Goal: Transaction & Acquisition: Purchase product/service

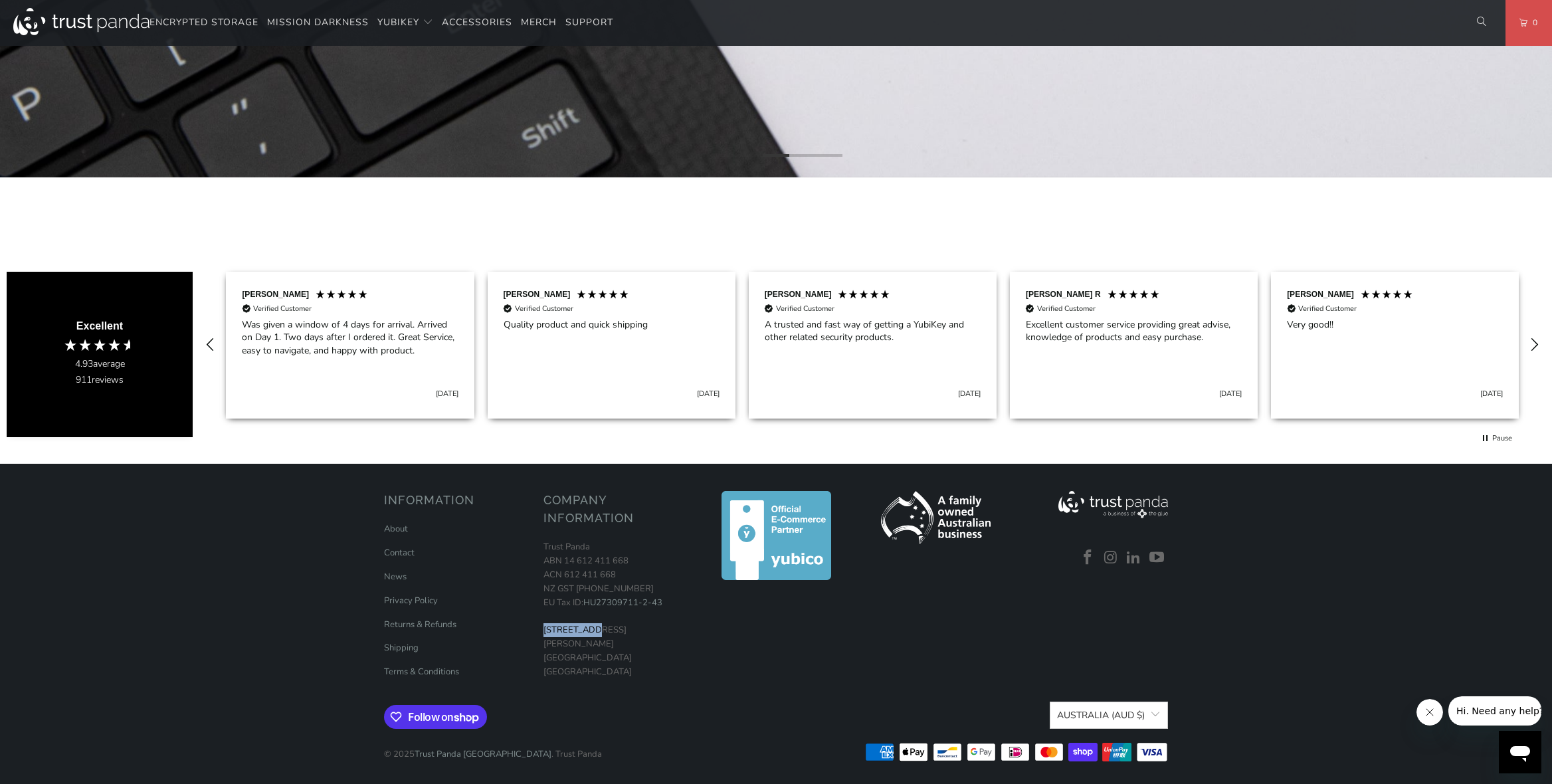
scroll to position [723, 0]
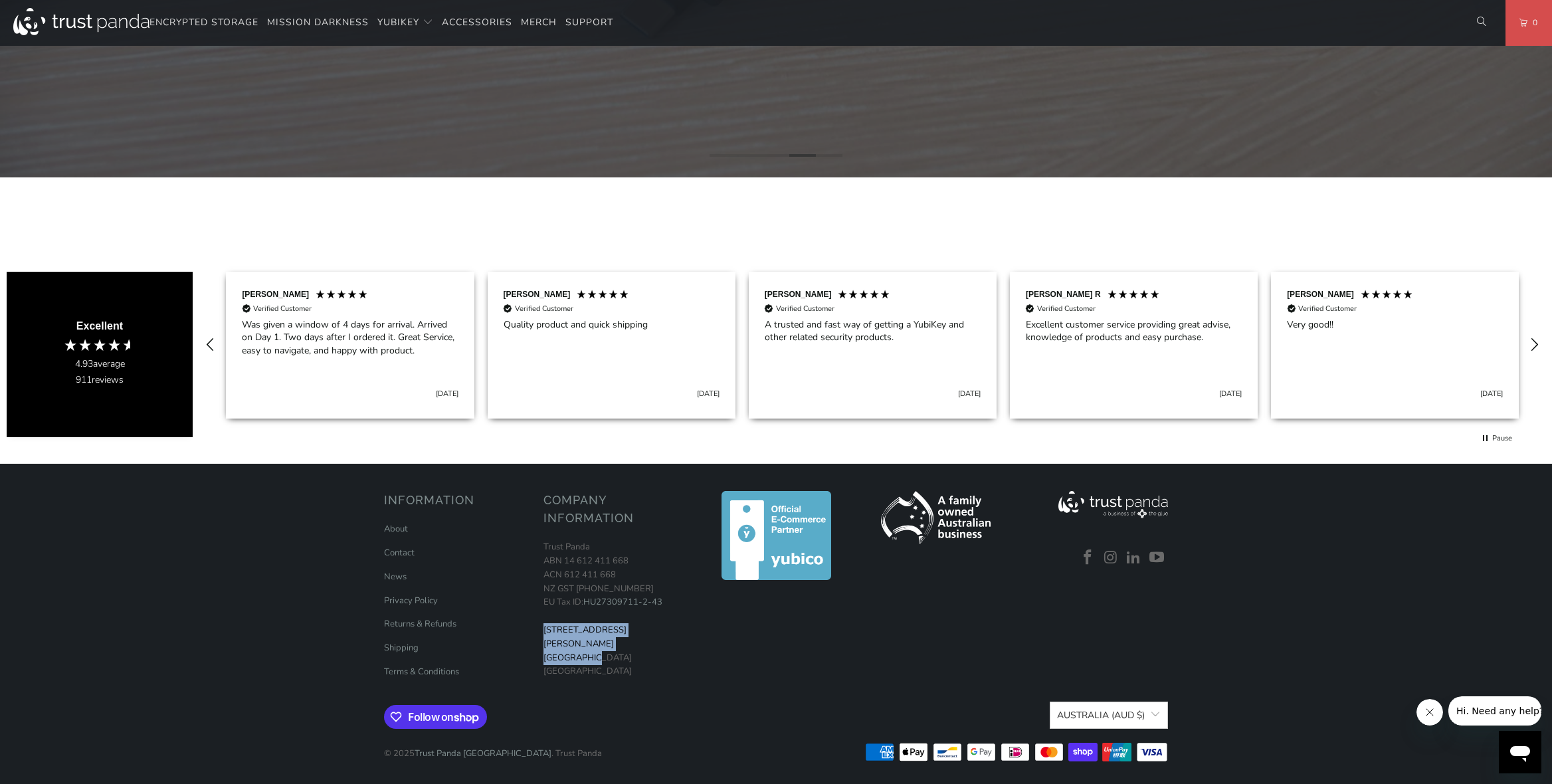
drag, startPoint x: 544, startPoint y: 629, endPoint x: 589, endPoint y: 638, distance: 45.9
click at [589, 638] on p "Trust Panda ABN 14 612 411 668 ACN 612 411 668 NZ GST 126-344-651 EU Tax ID: HU…" at bounding box center [616, 609] width 146 height 138
copy p "19 David Ave North Ryde"
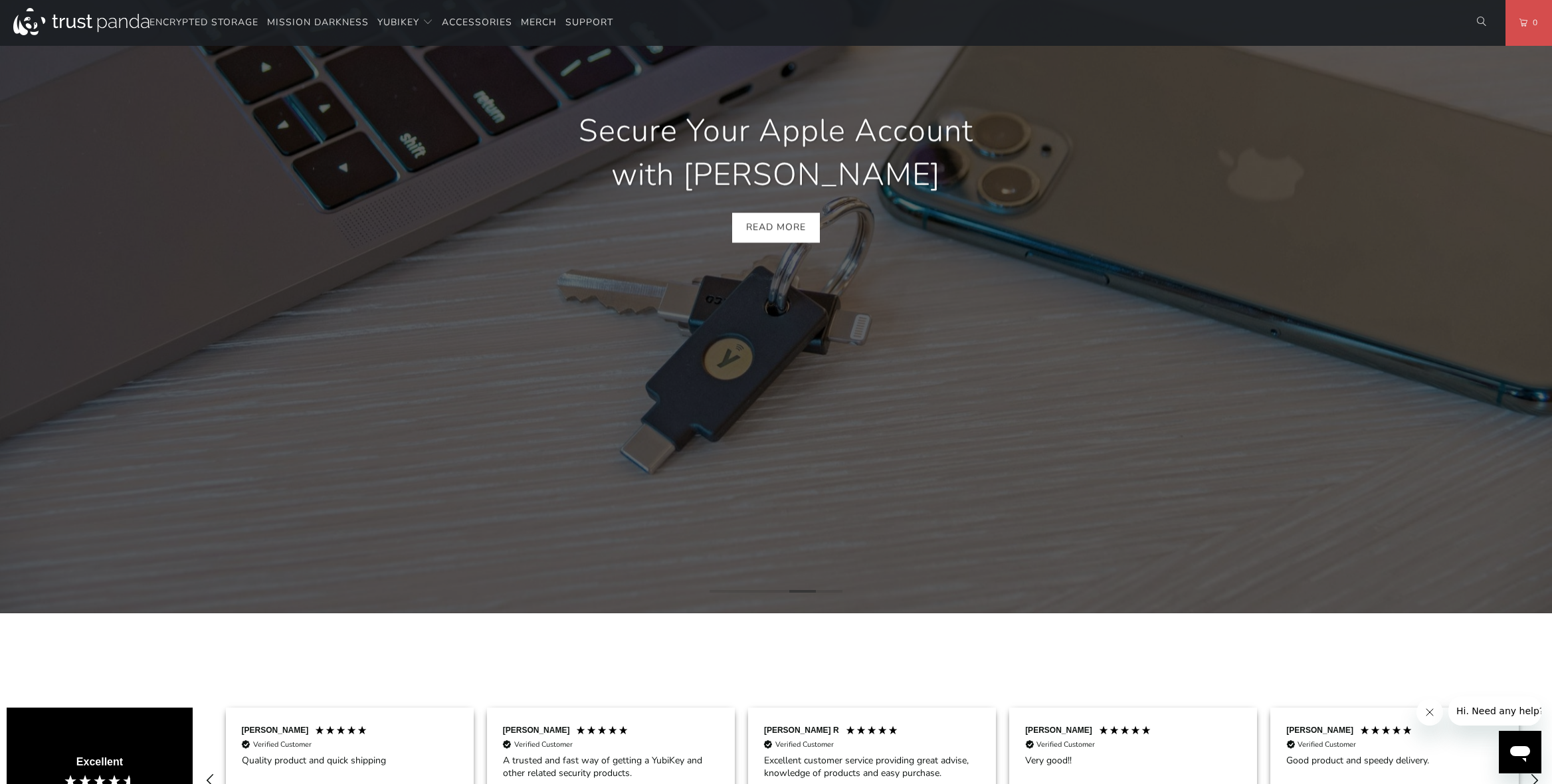
scroll to position [0, 0]
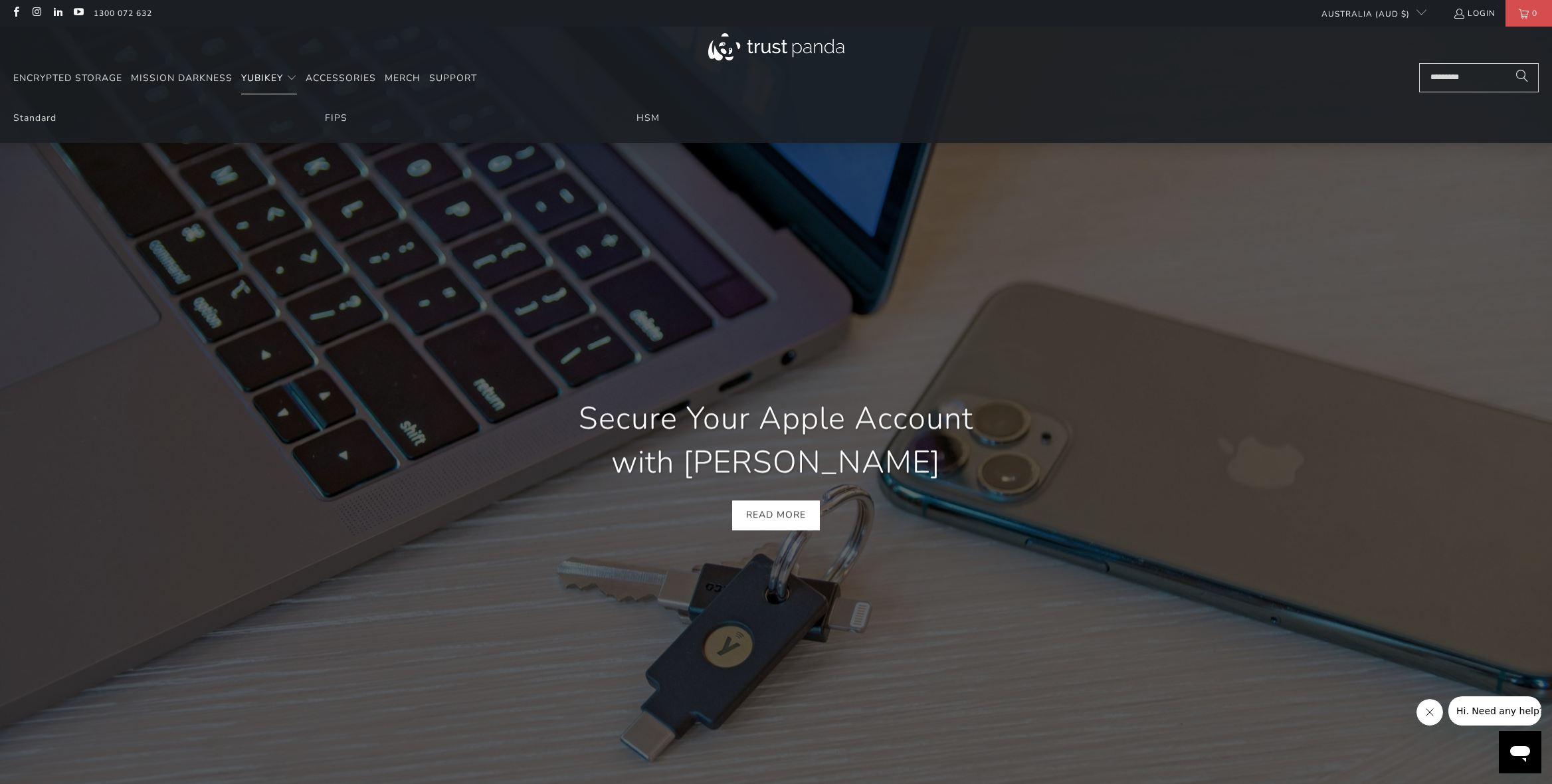
click at [271, 75] on span "YubiKey" at bounding box center [262, 78] width 42 height 12
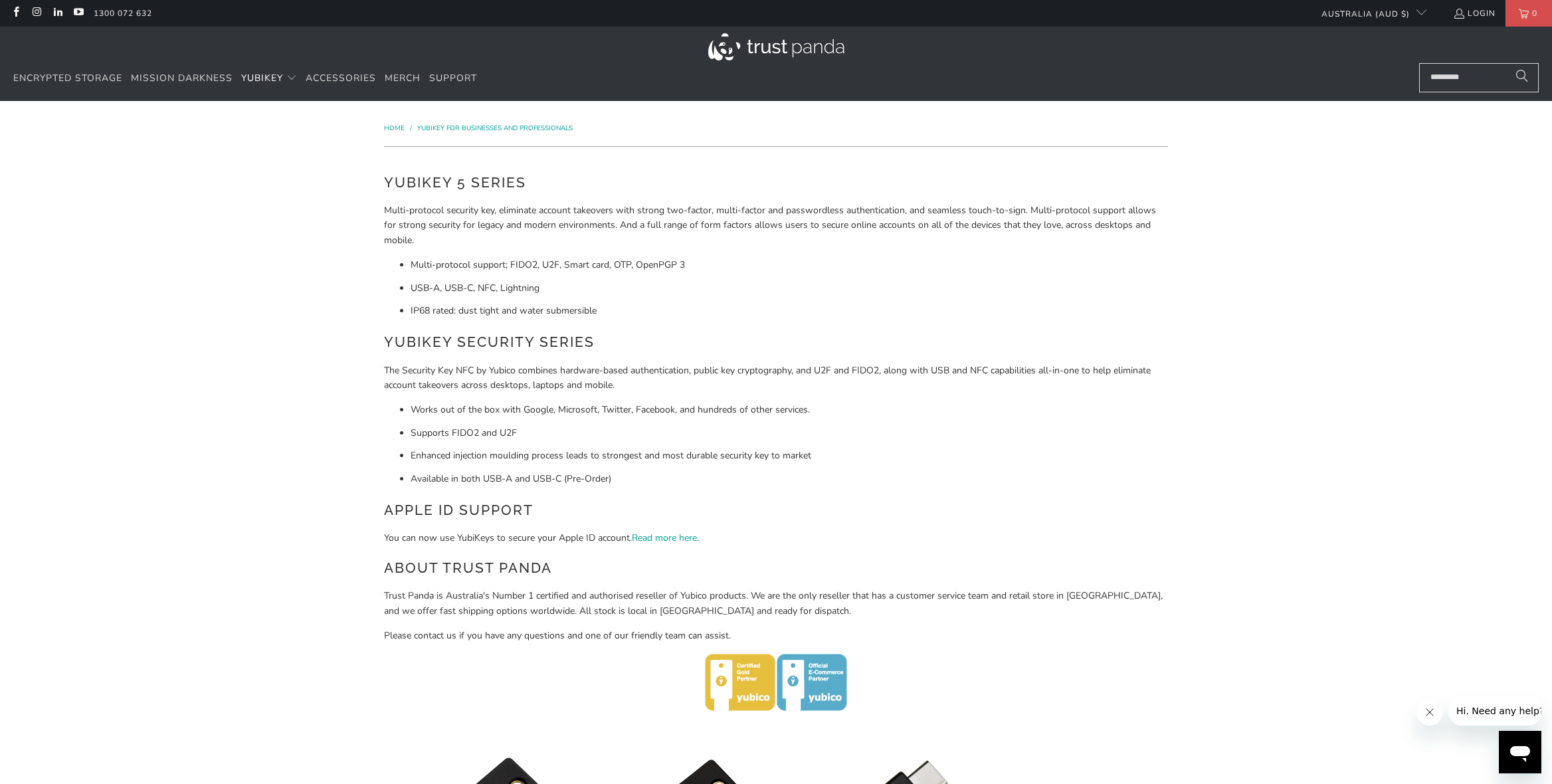
drag, startPoint x: 391, startPoint y: 125, endPoint x: 398, endPoint y: 126, distance: 7.1
click at [391, 125] on span "Home" at bounding box center [394, 128] width 21 height 10
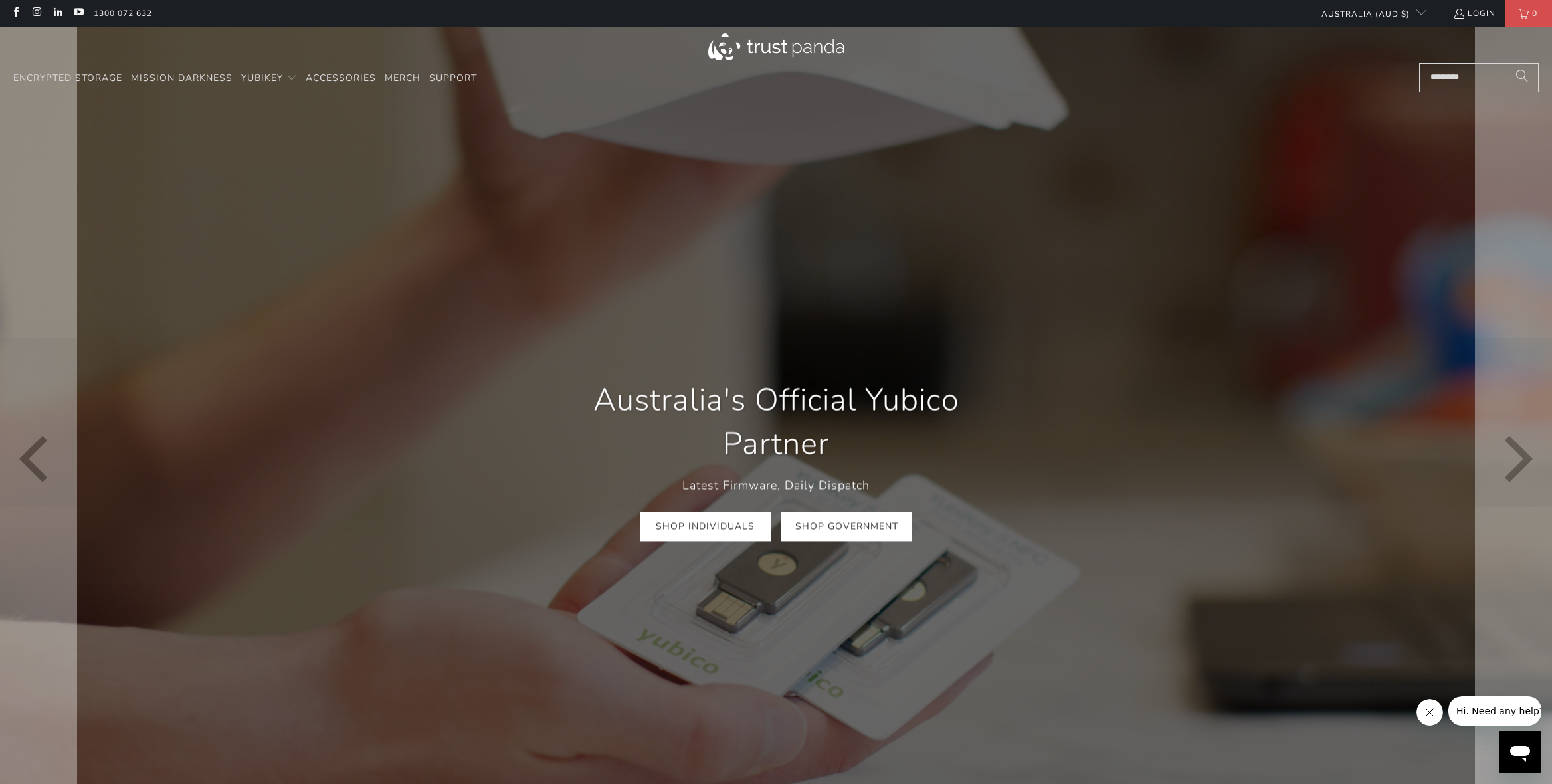
click at [851, 529] on link "Shop Government" at bounding box center [846, 526] width 131 height 30
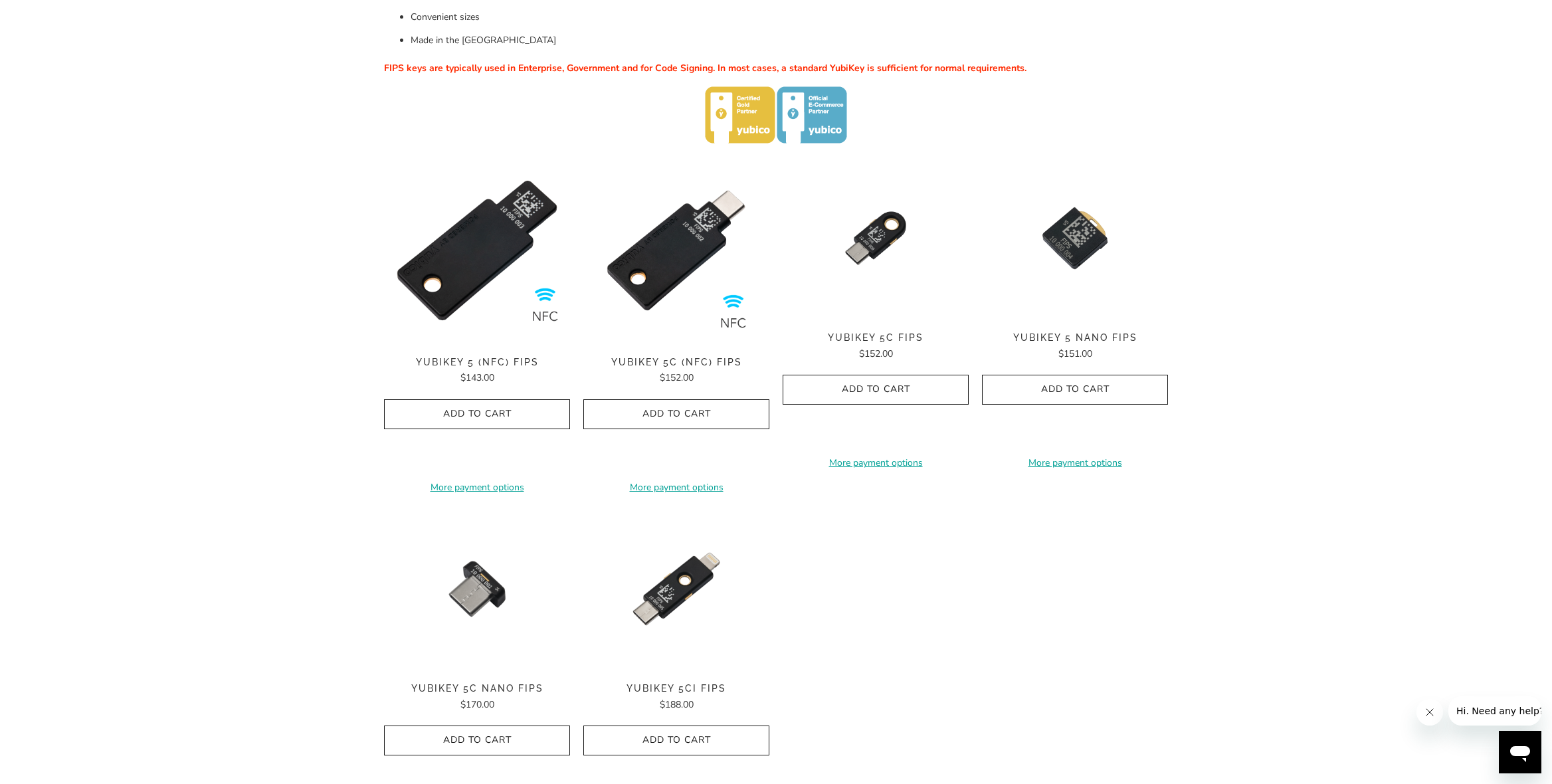
scroll to position [399, 0]
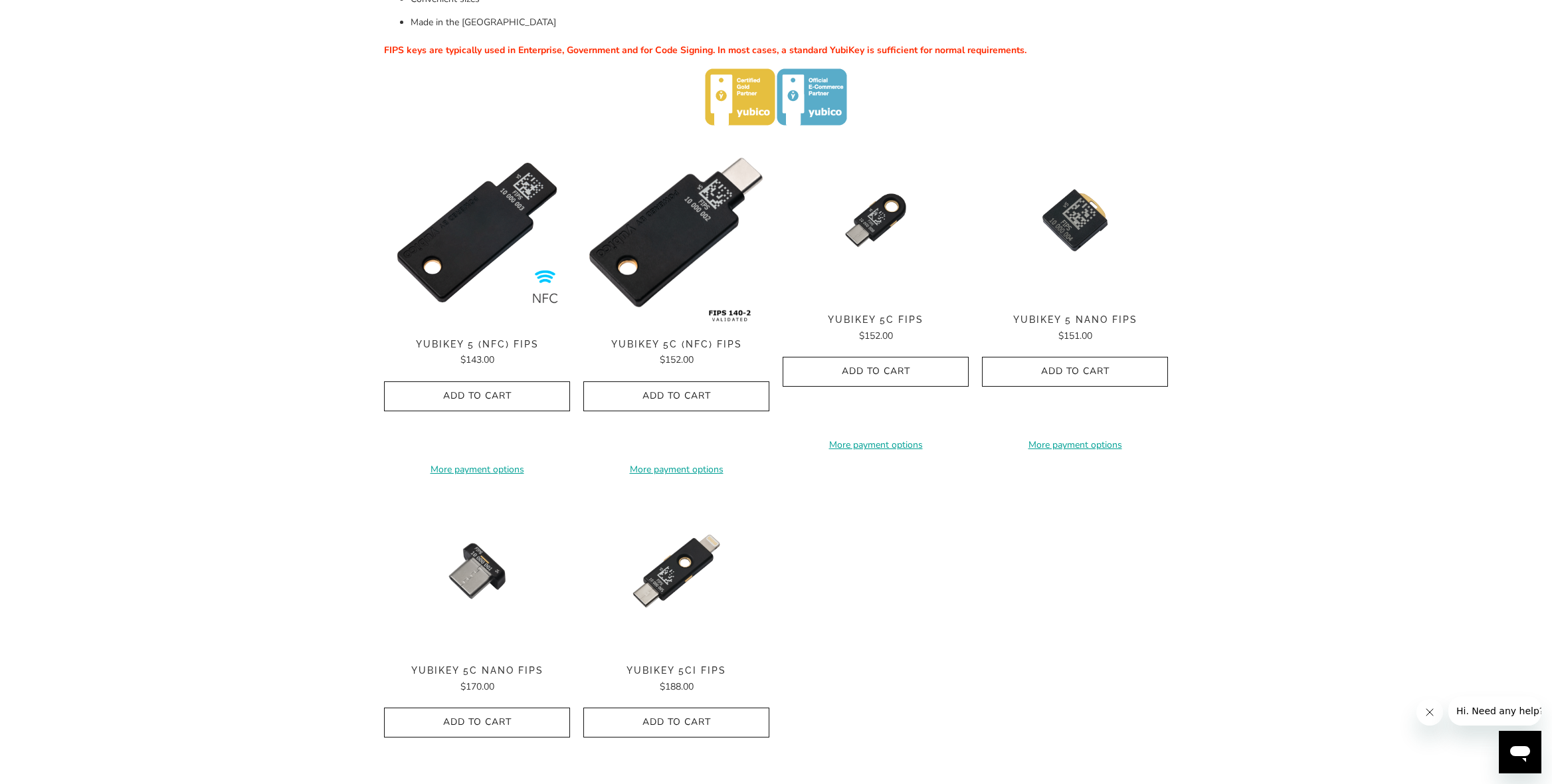
click at [665, 296] on img at bounding box center [676, 232] width 186 height 186
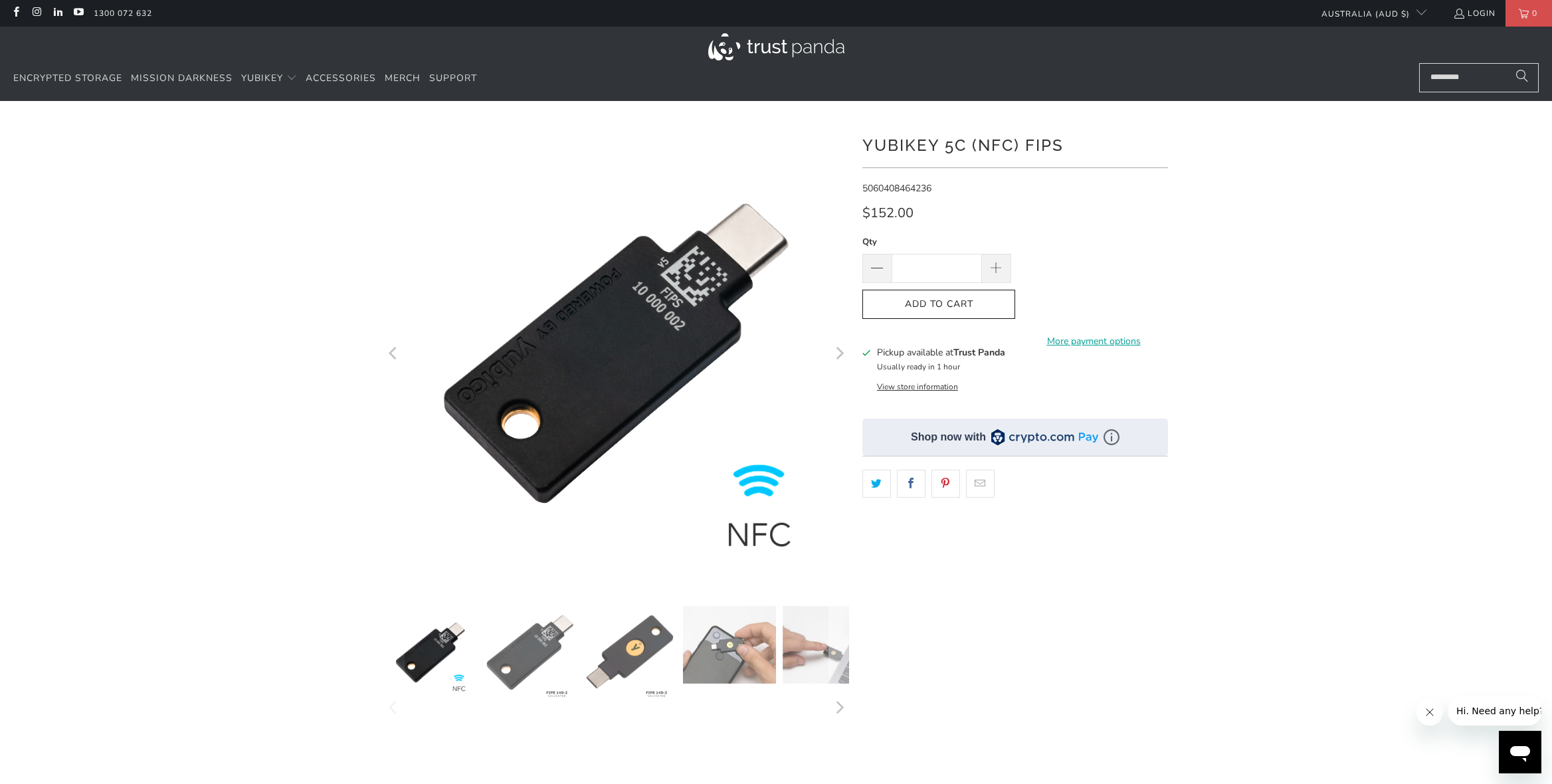
click at [530, 657] on img at bounding box center [530, 652] width 93 height 93
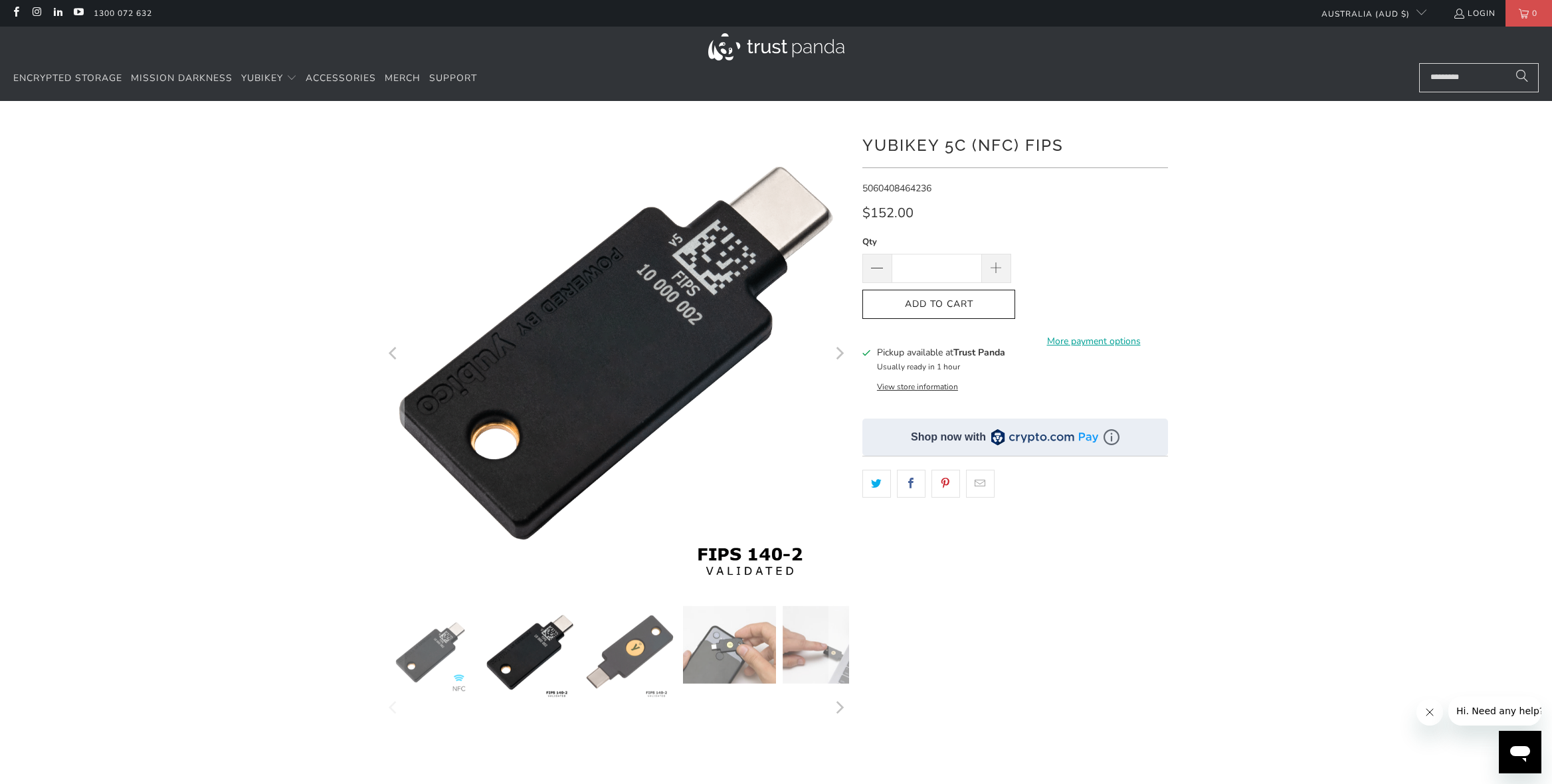
click at [622, 658] on img at bounding box center [629, 652] width 93 height 93
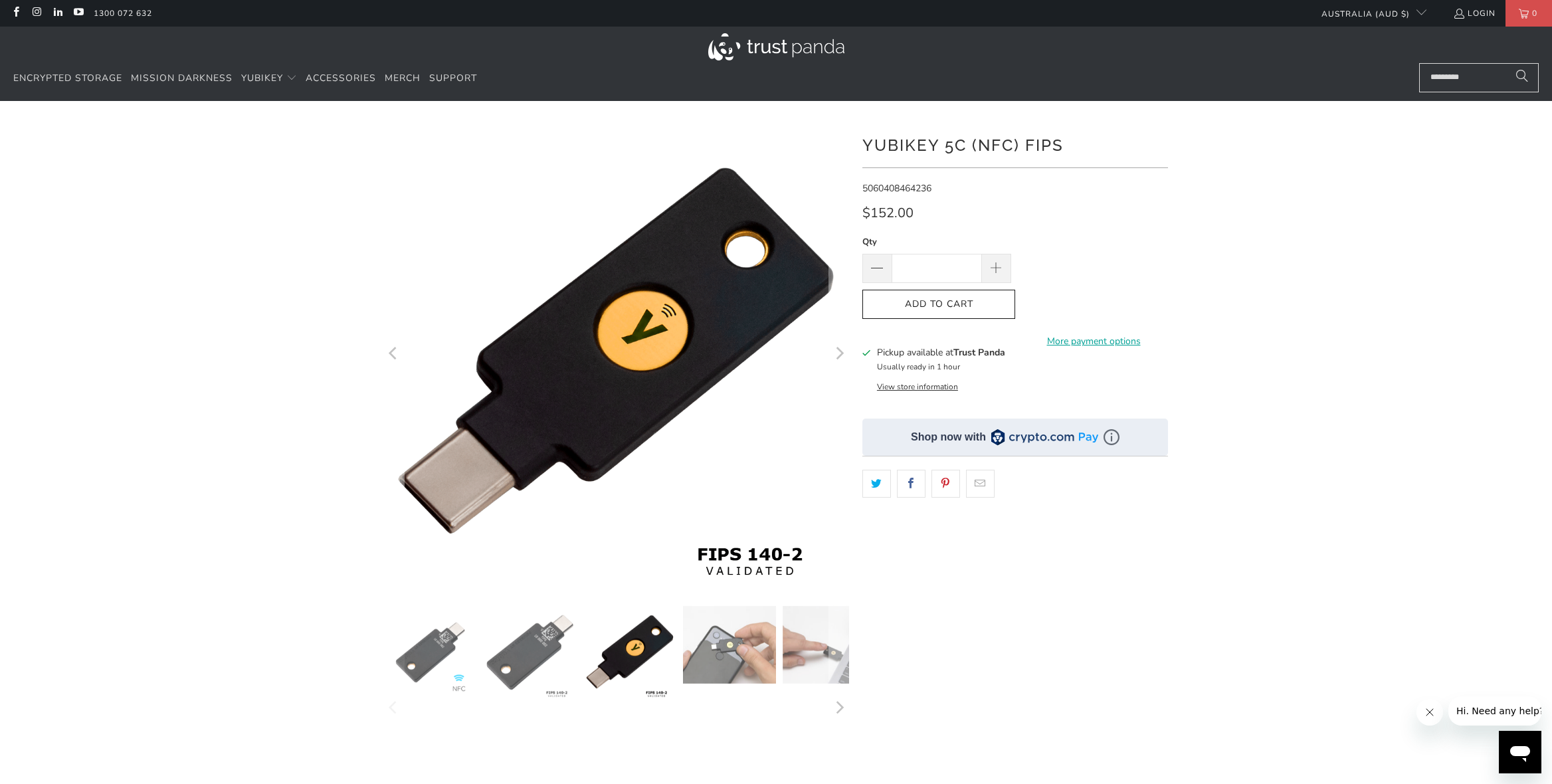
click at [720, 654] on img at bounding box center [729, 645] width 93 height 78
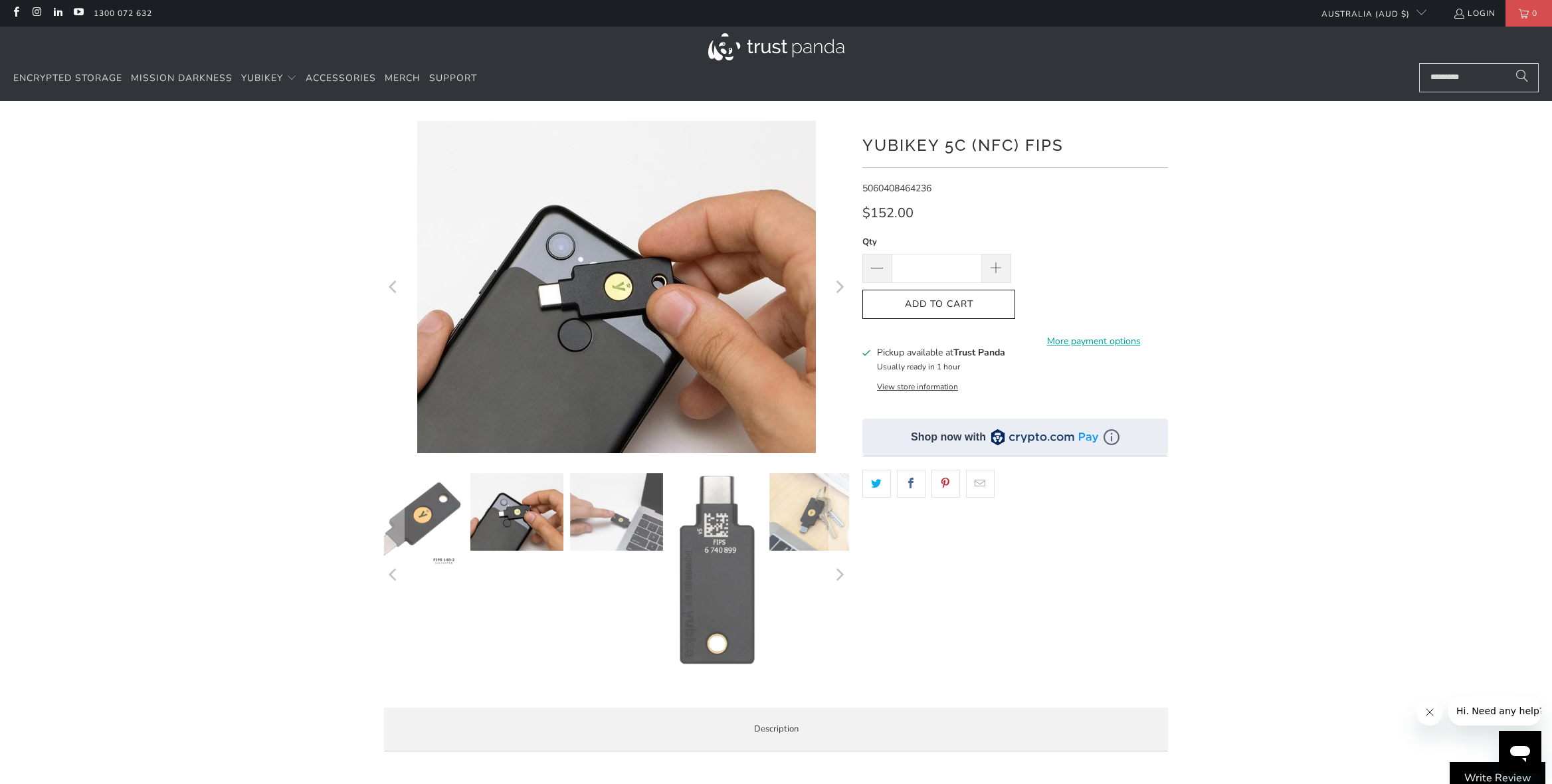
click at [615, 526] on img at bounding box center [616, 511] width 93 height 78
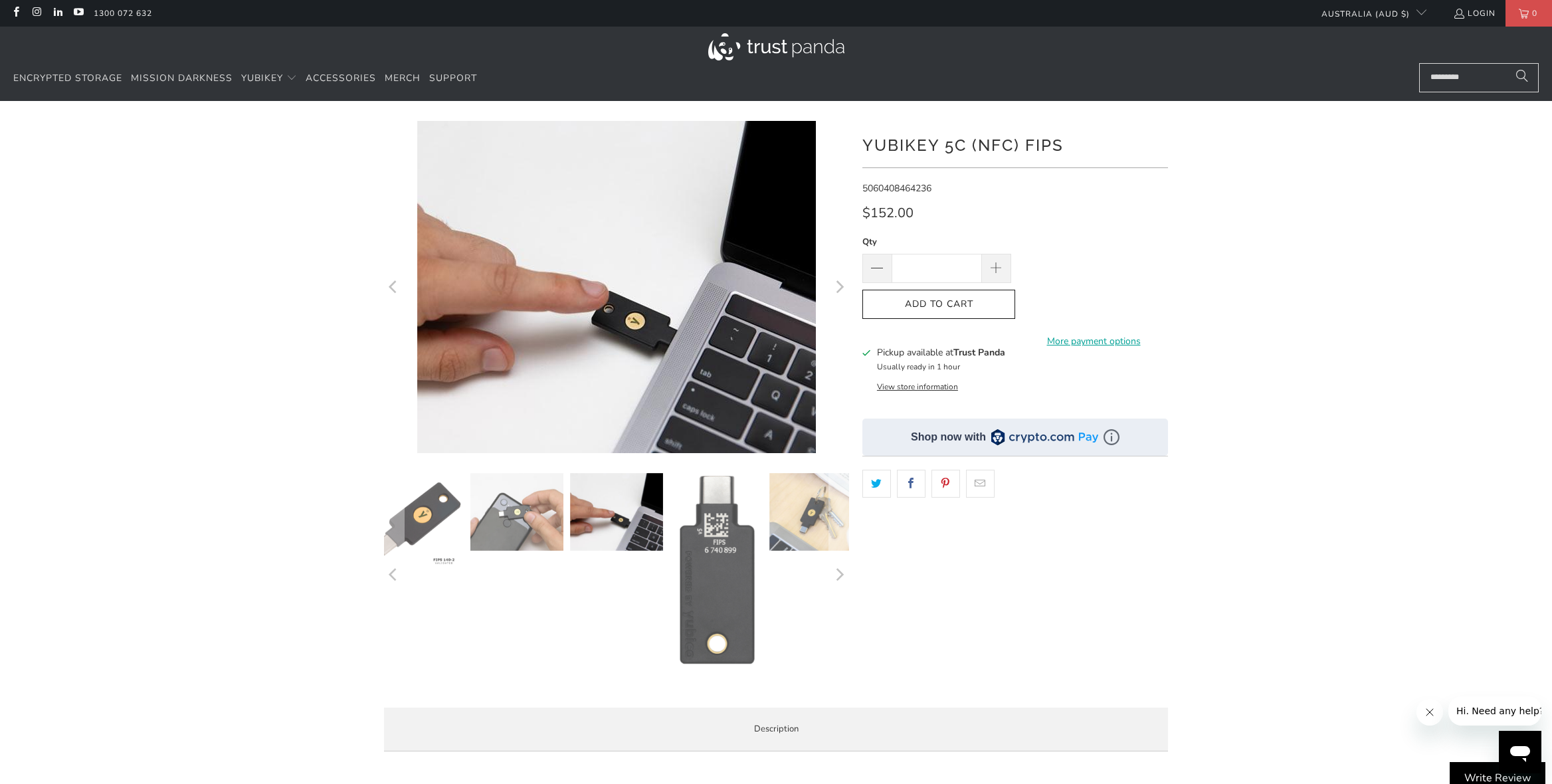
click at [707, 544] on img at bounding box center [716, 571] width 93 height 197
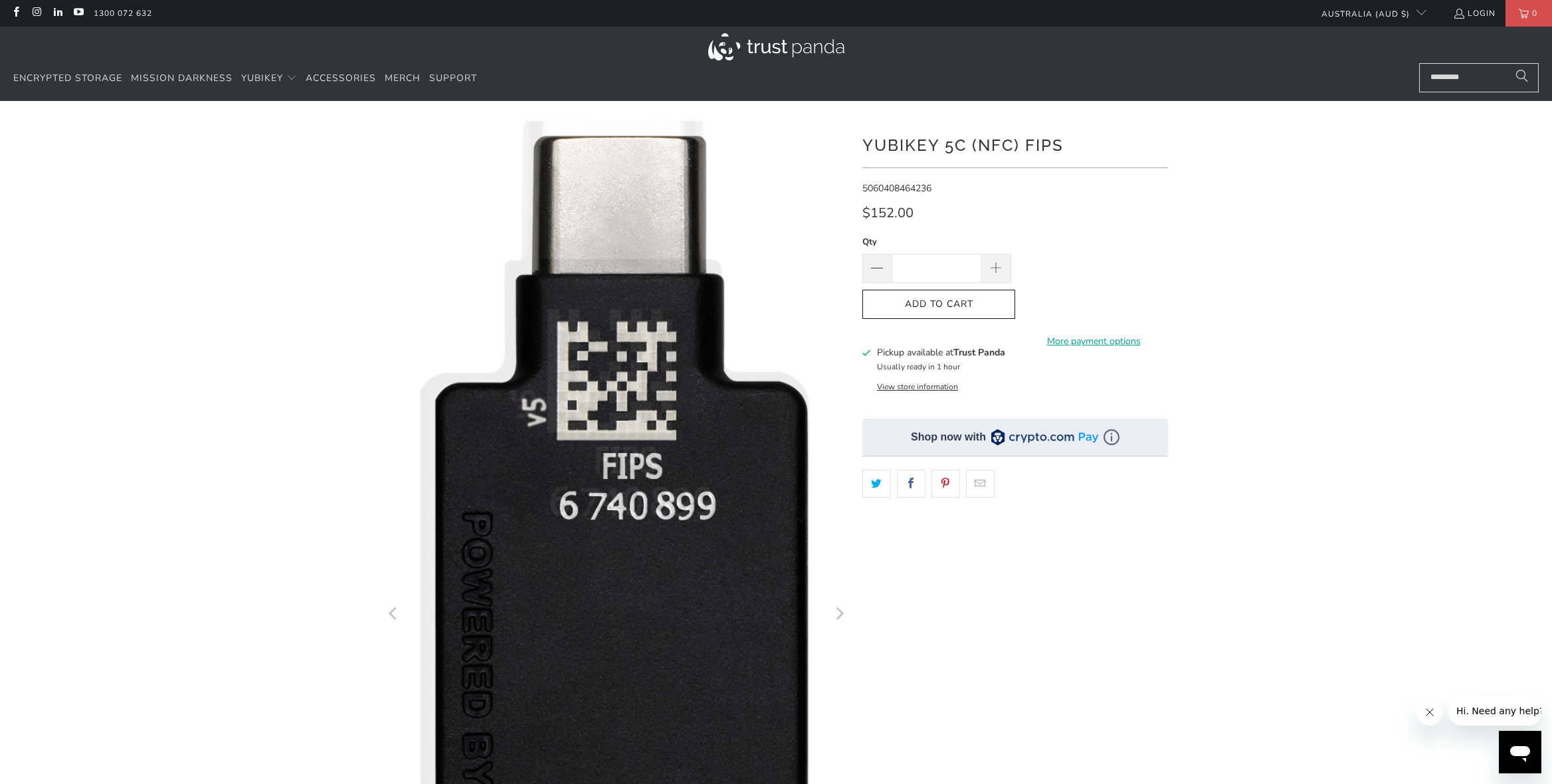
click at [841, 617] on icon "Next" at bounding box center [838, 613] width 12 height 592
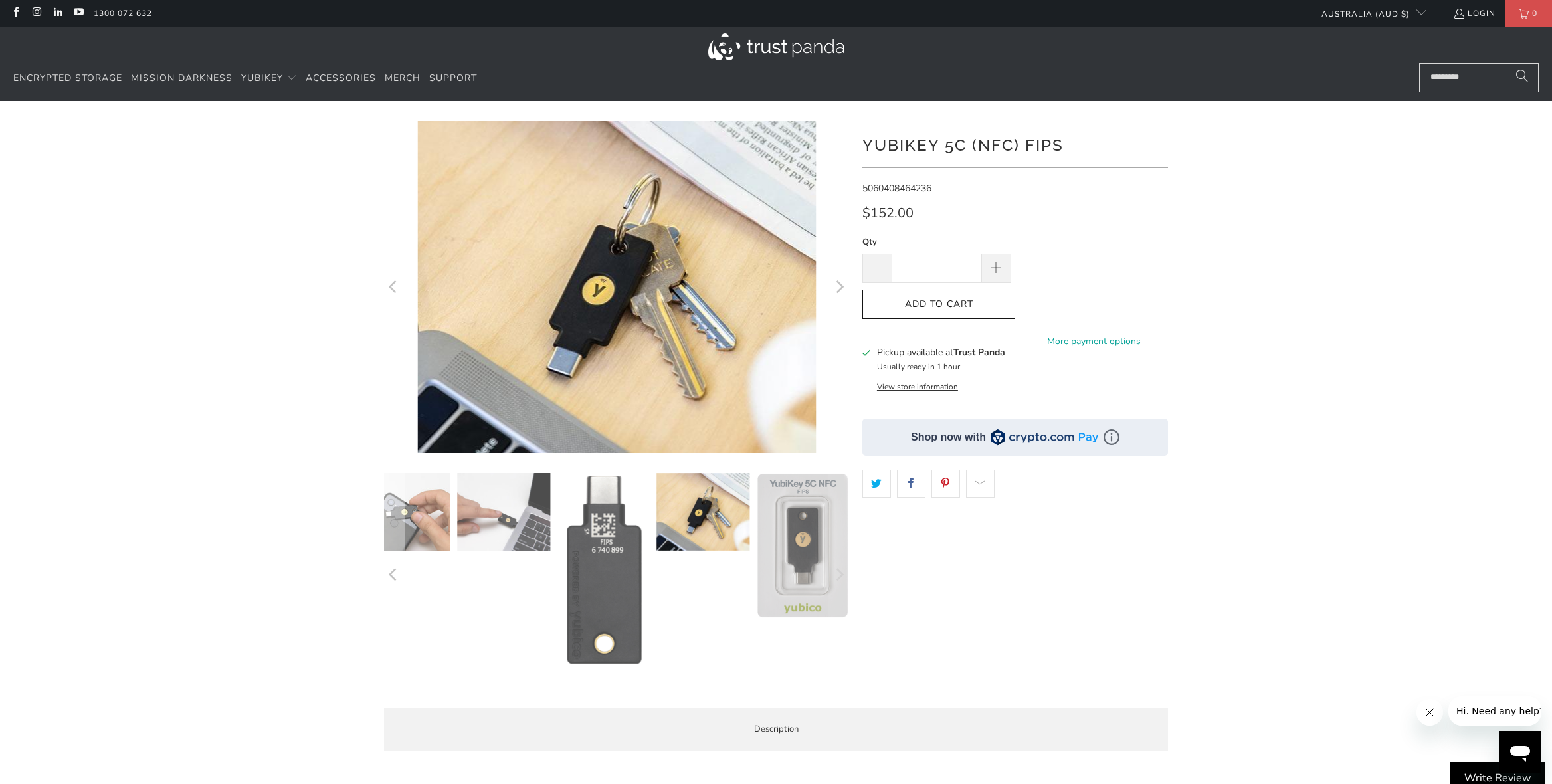
click at [704, 536] on img at bounding box center [703, 511] width 93 height 78
click at [791, 552] on img at bounding box center [802, 545] width 93 height 145
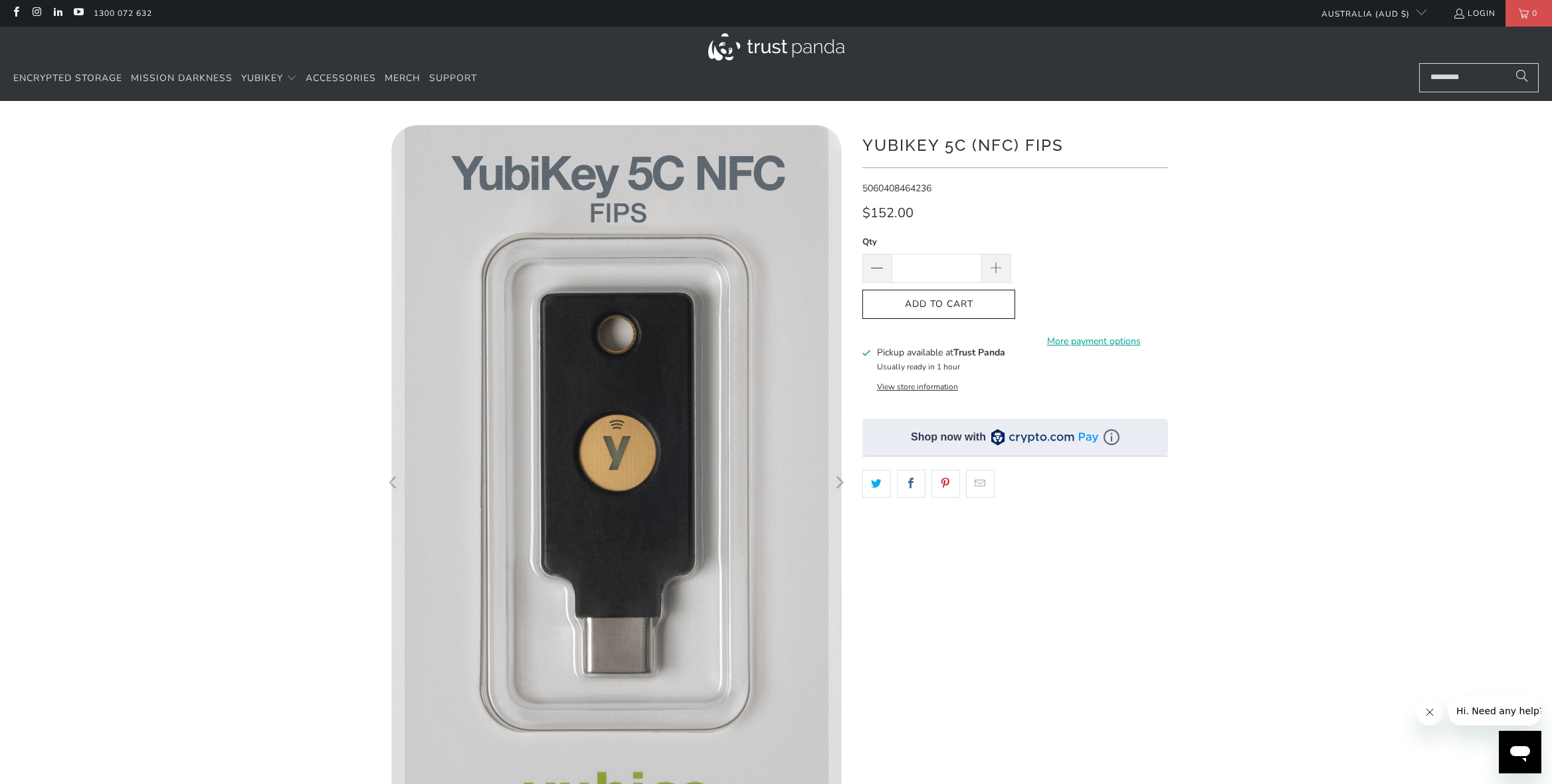
click at [1109, 698] on div "**********" at bounding box center [1015, 604] width 306 height 967
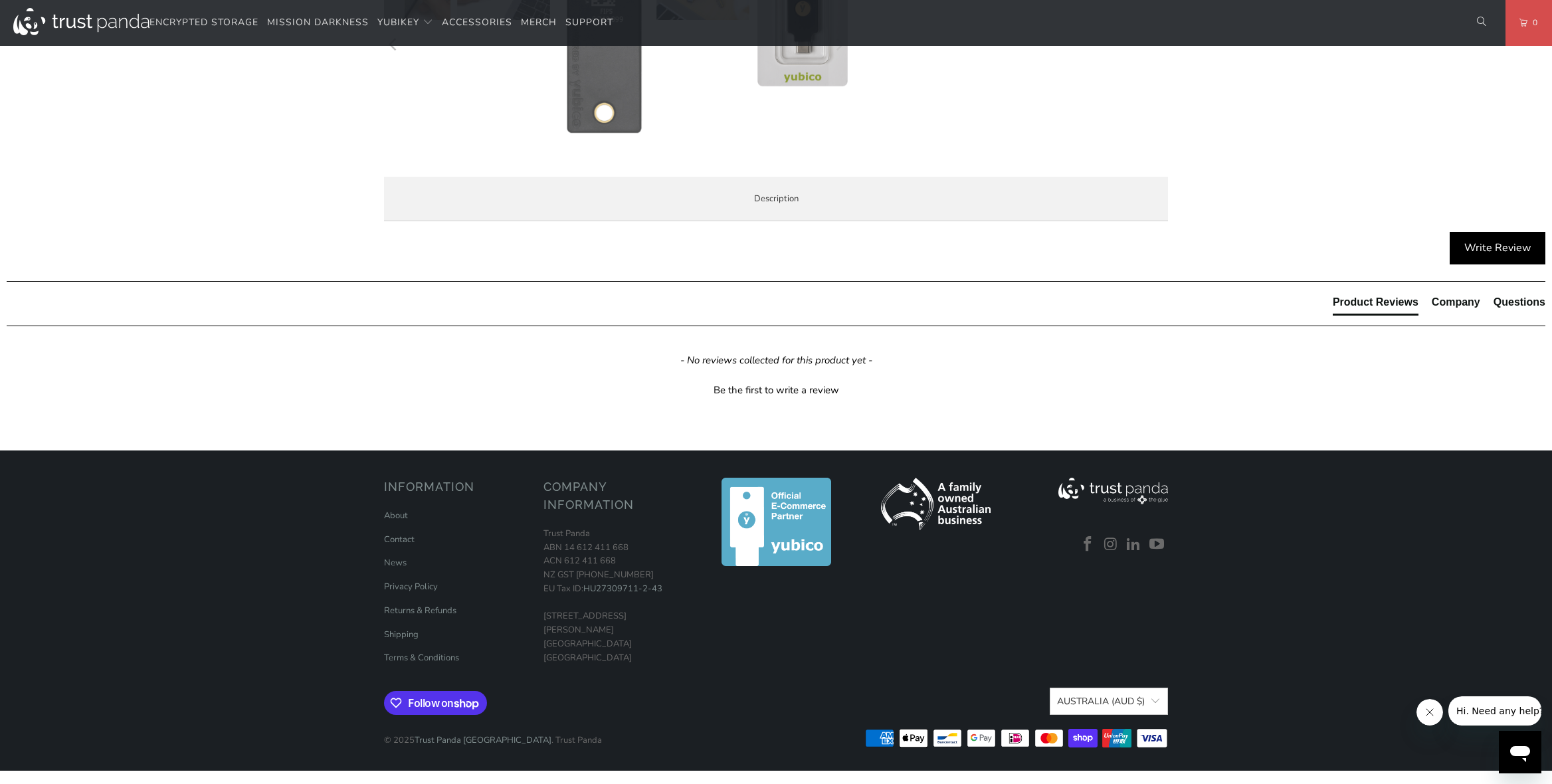
scroll to position [930, 0]
click at [0, 0] on h3 "Product Features (Business)" at bounding box center [0, 0] width 0 height 0
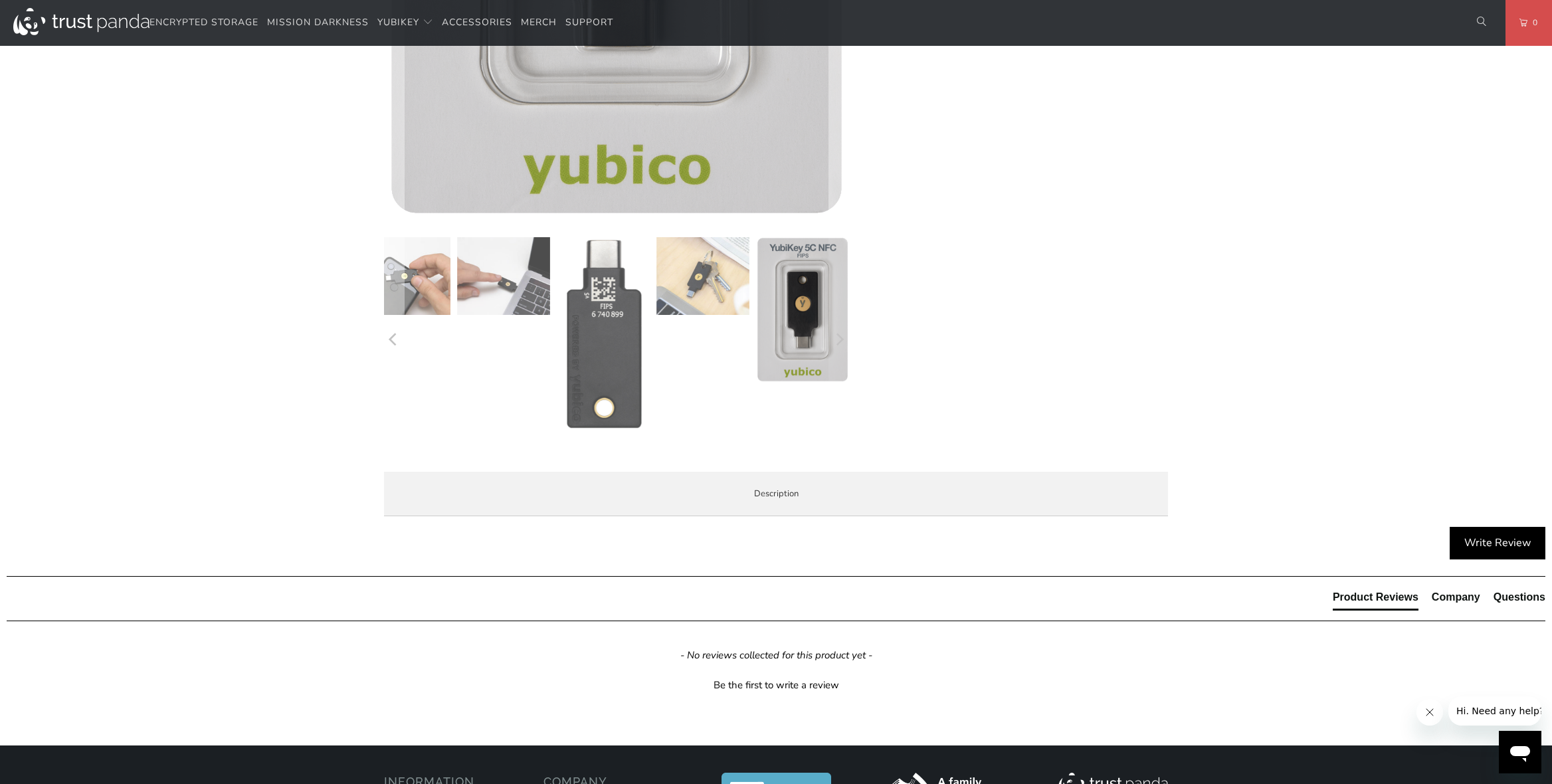
scroll to position [598, 0]
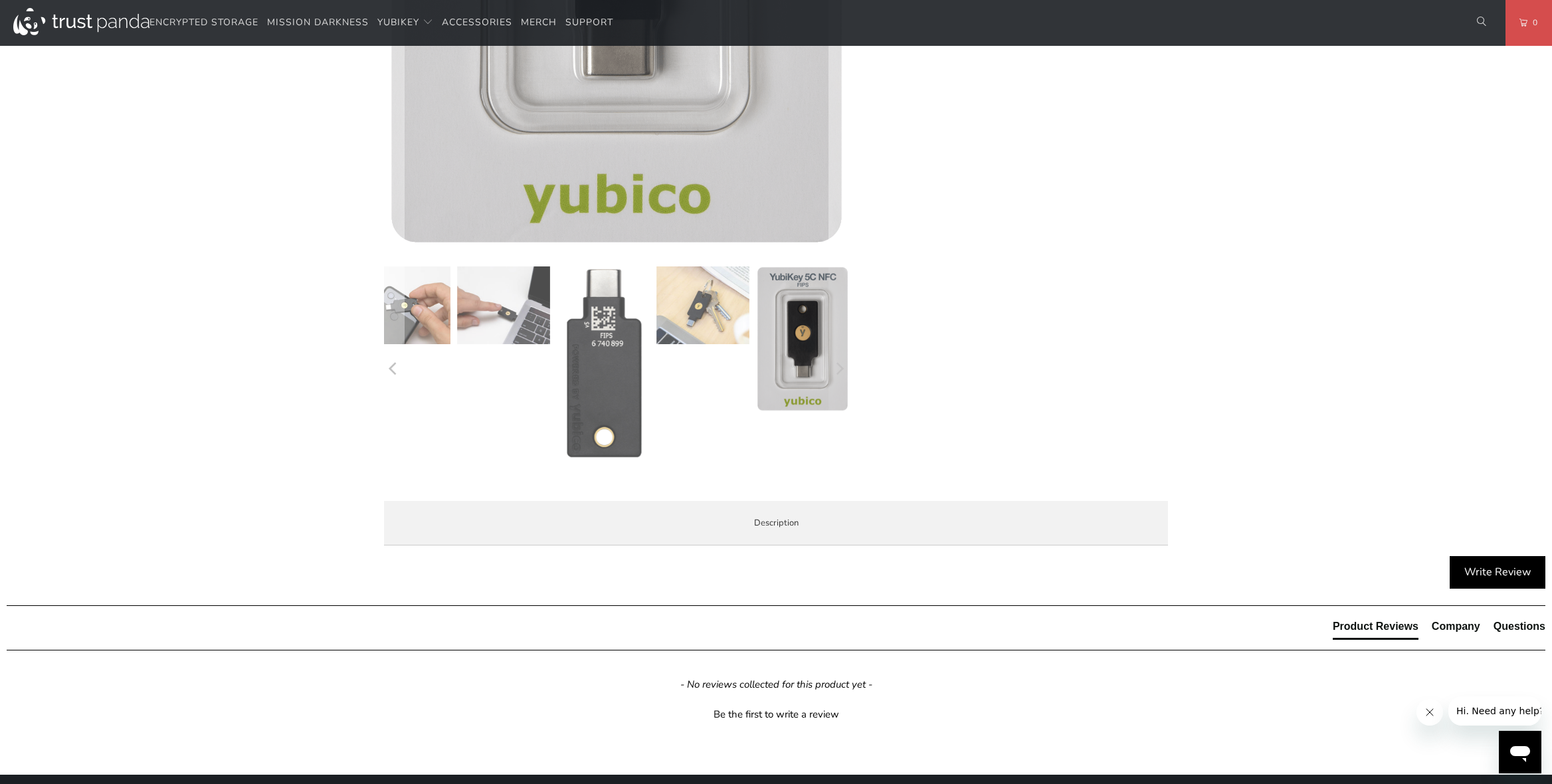
click at [0, 0] on span "Enterprise and Government" at bounding box center [0, 0] width 0 height 0
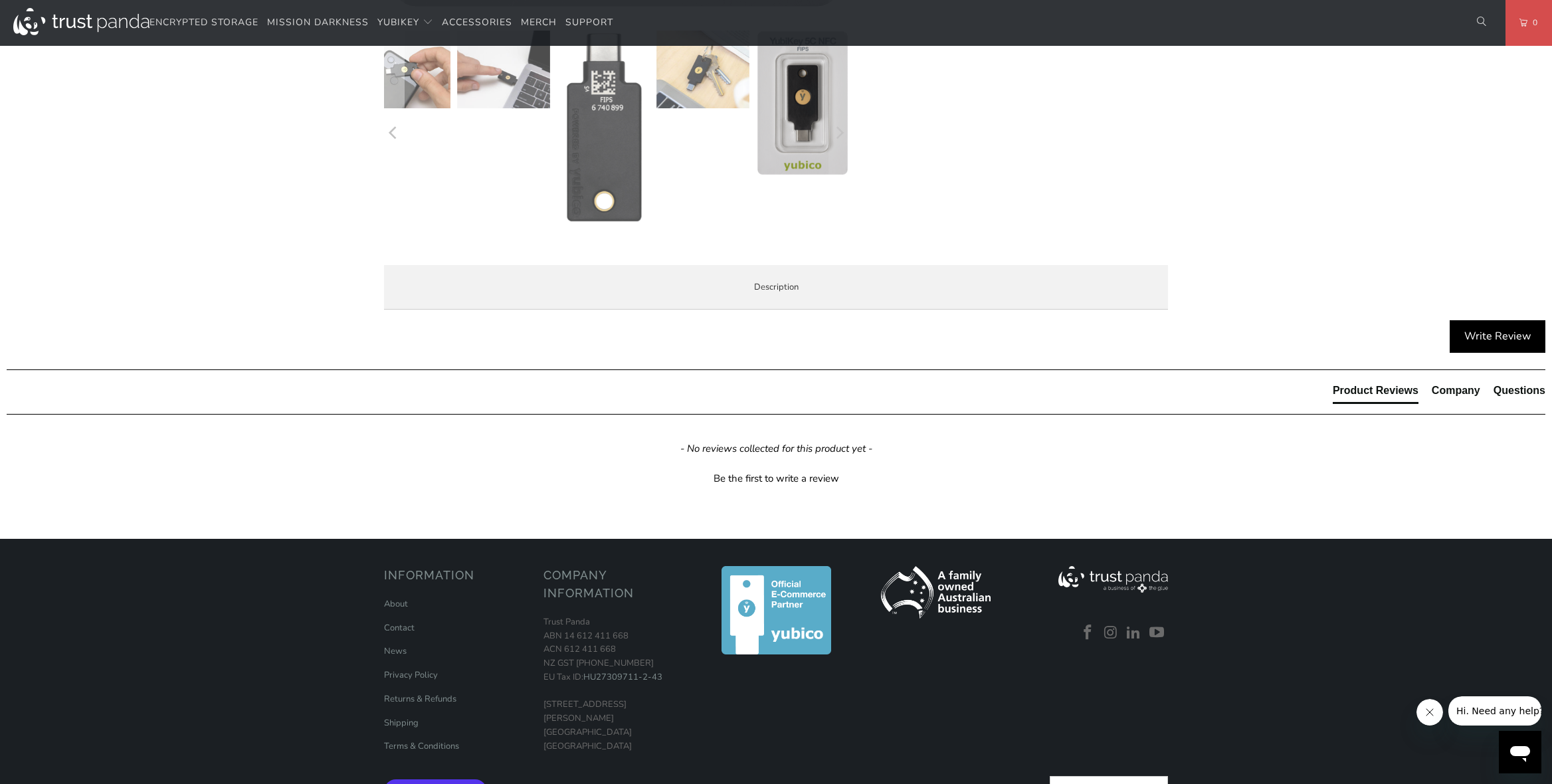
scroll to position [864, 0]
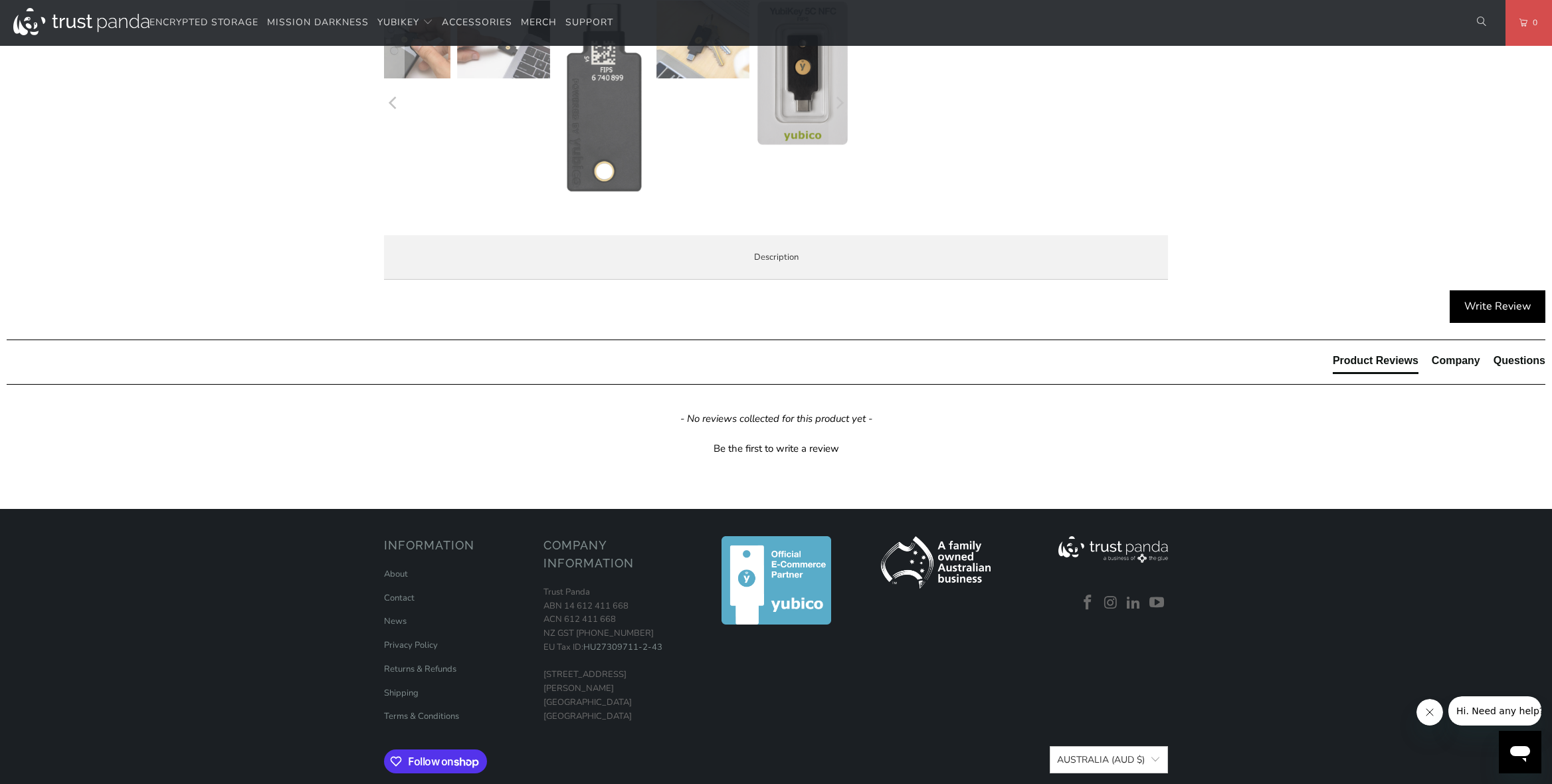
click at [0, 0] on span "Overview" at bounding box center [0, 0] width 0 height 0
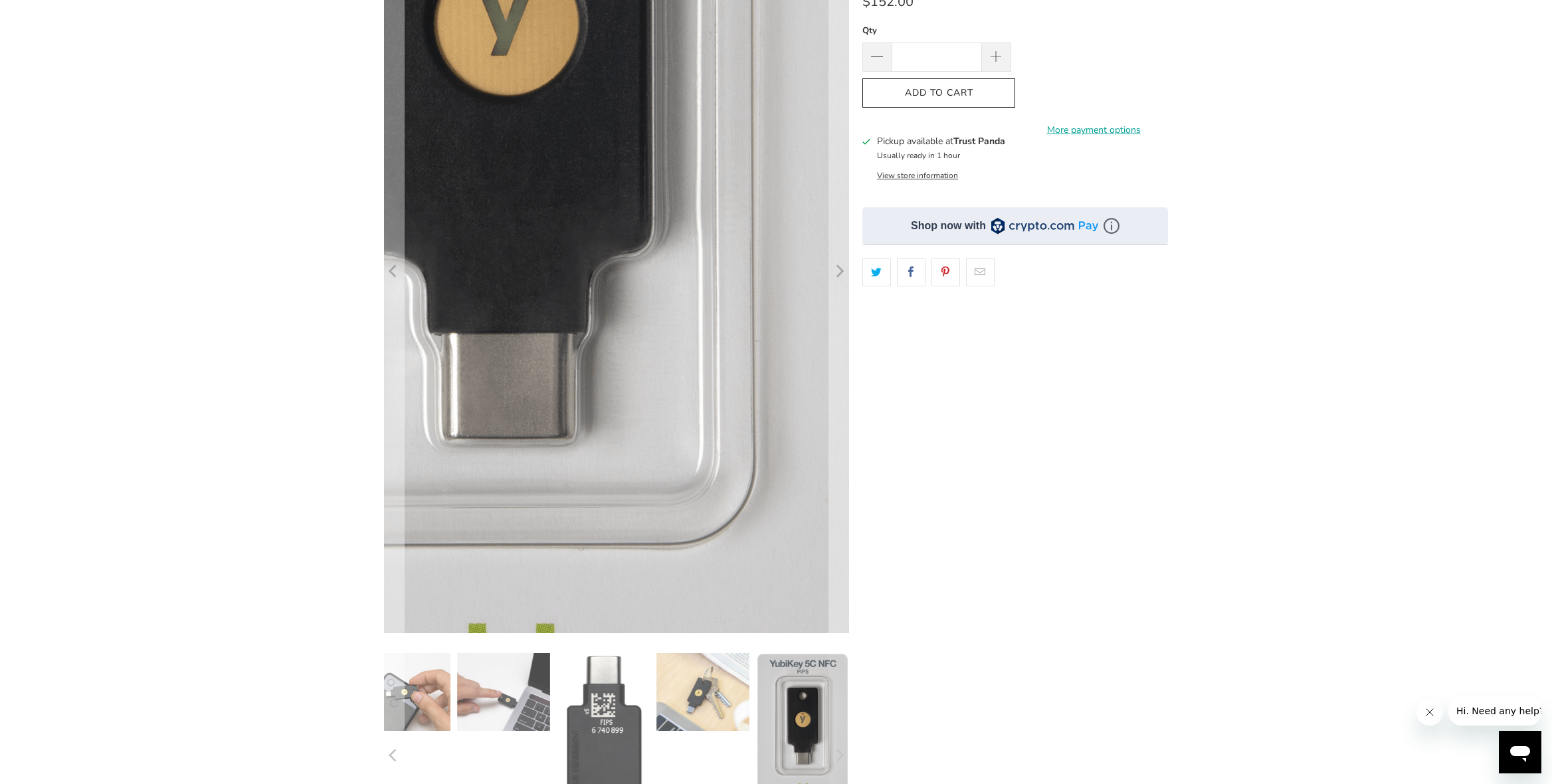
scroll to position [0, 0]
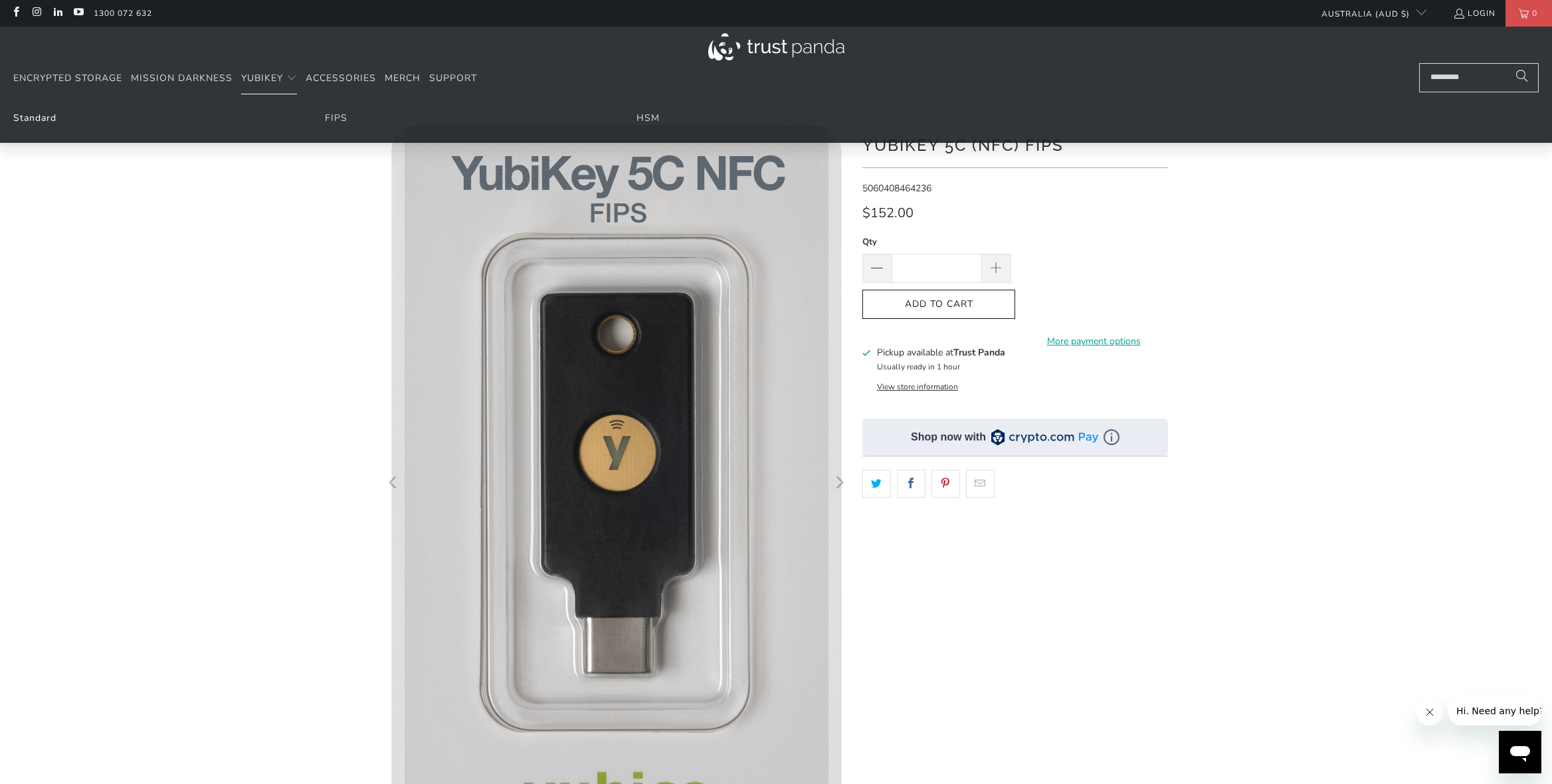
click at [35, 118] on link "Standard" at bounding box center [34, 117] width 43 height 12
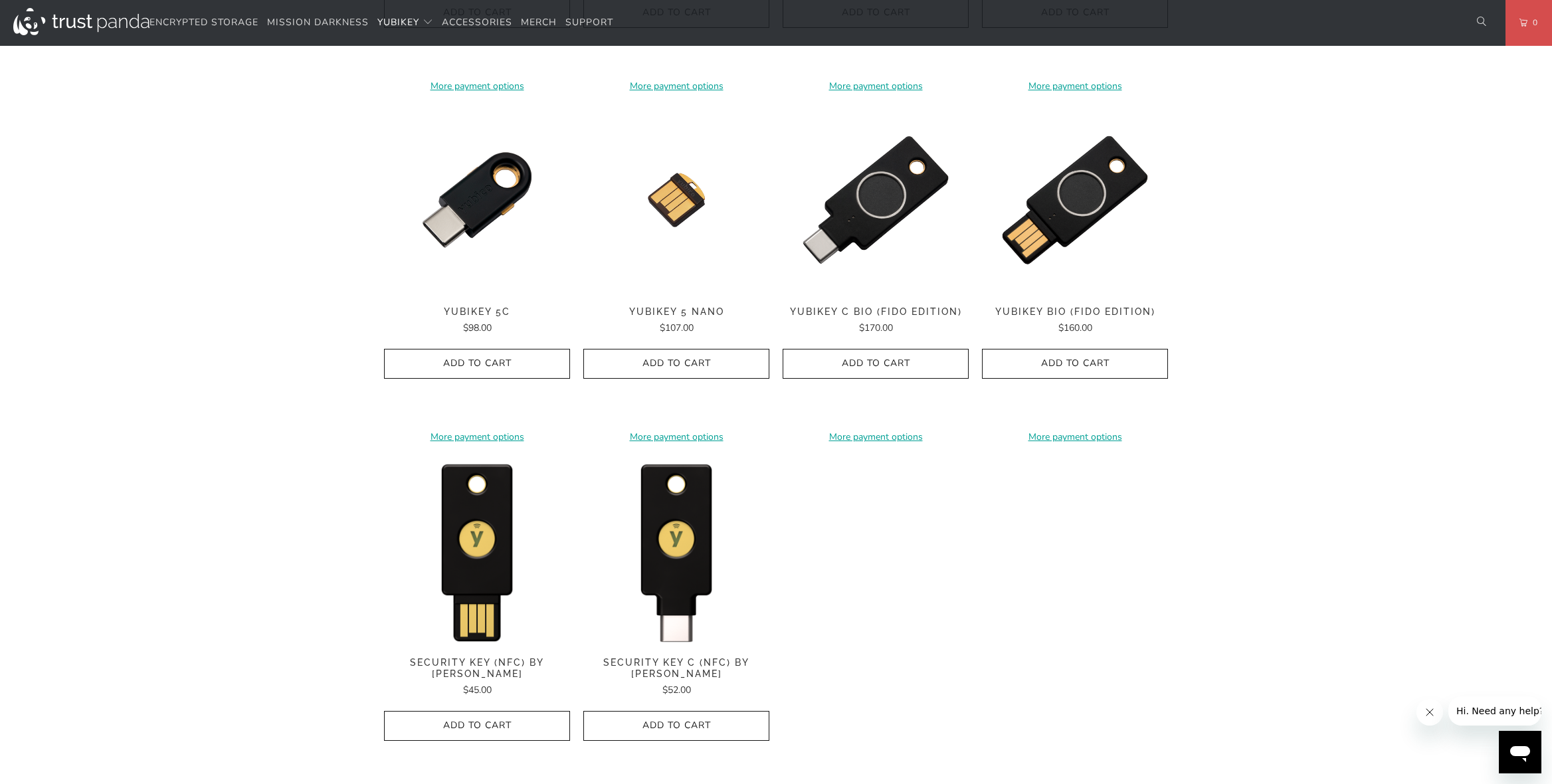
scroll to position [996, 0]
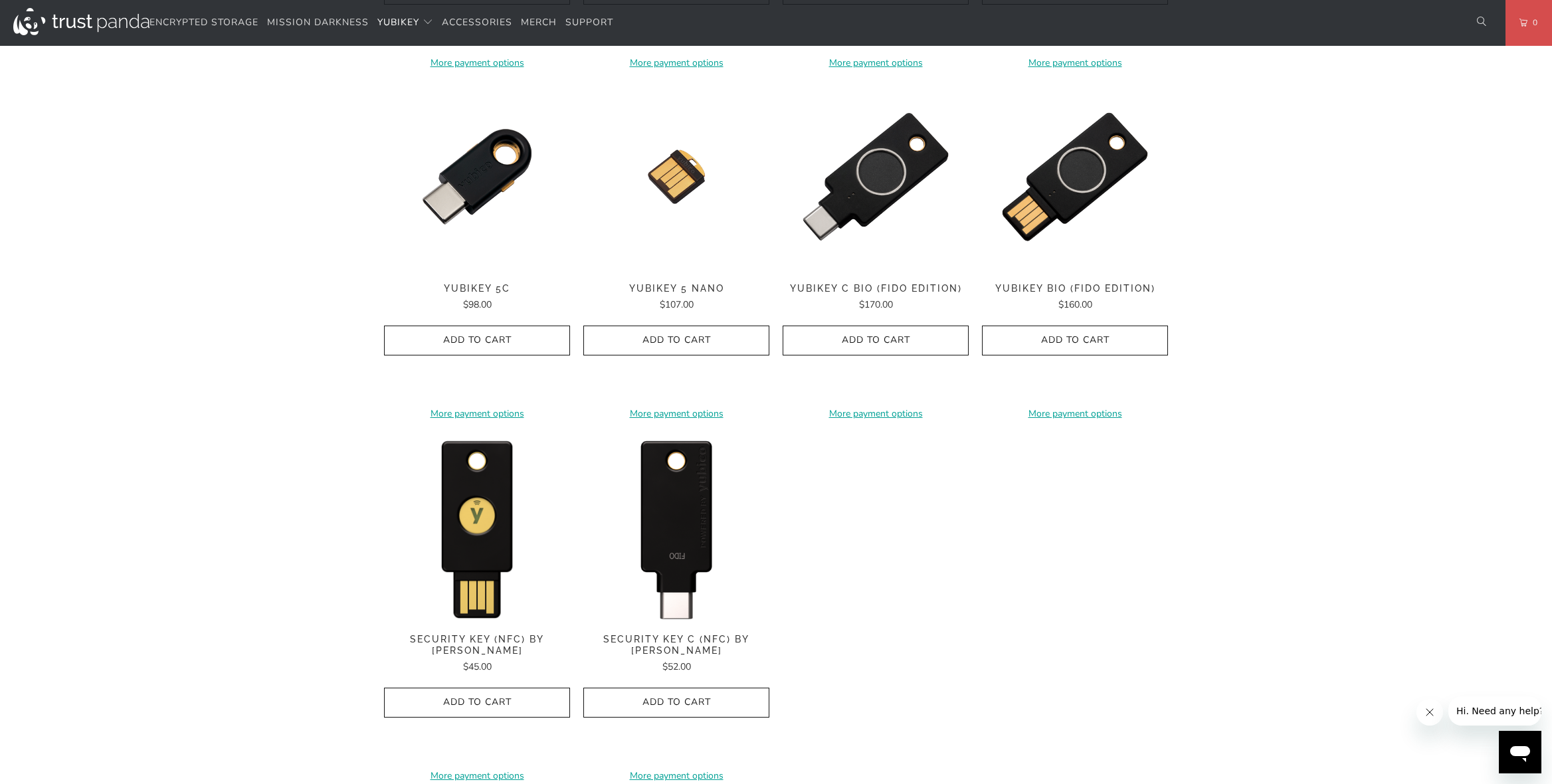
click at [646, 525] on img at bounding box center [676, 528] width 186 height 186
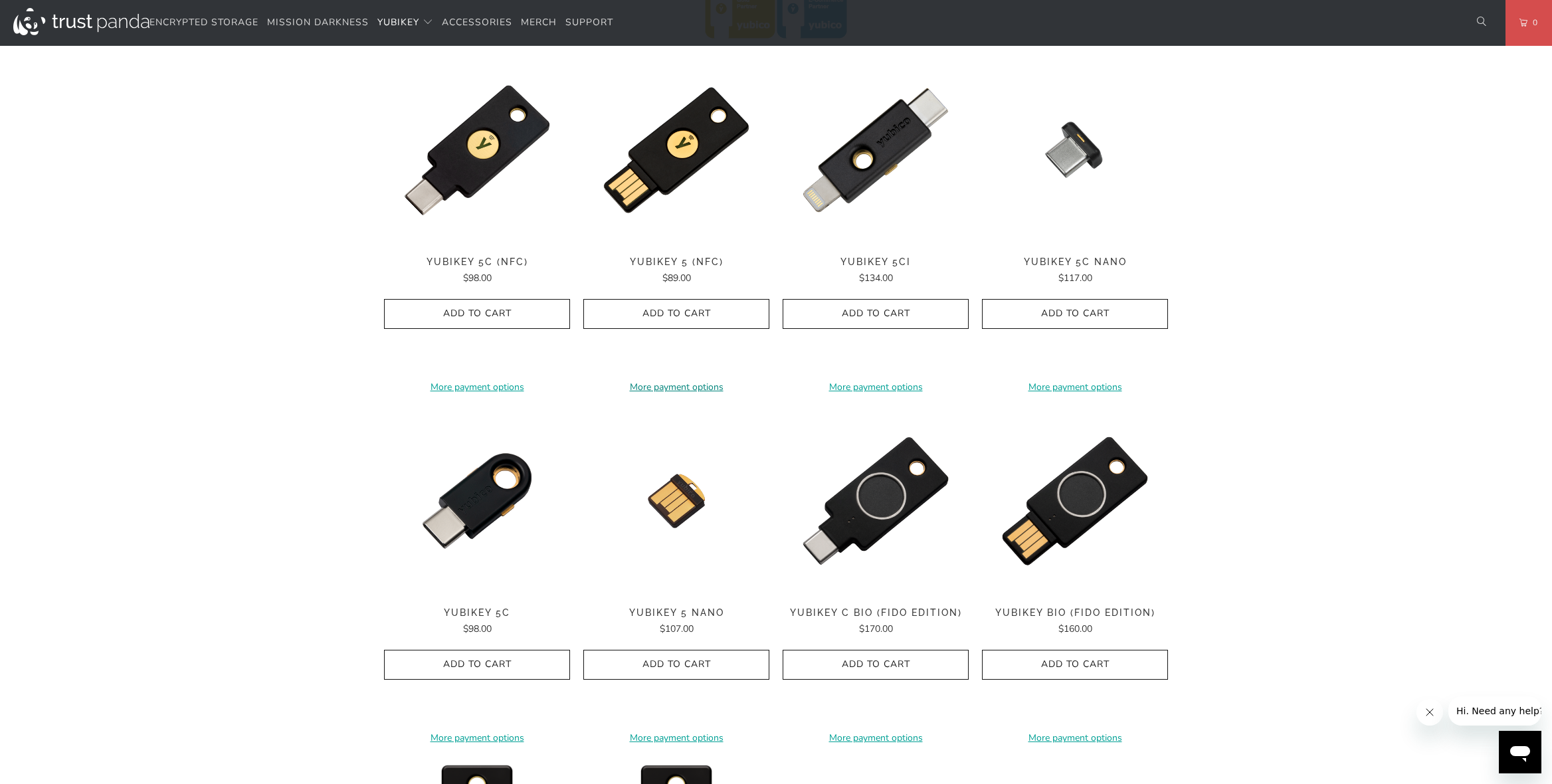
scroll to position [665, 0]
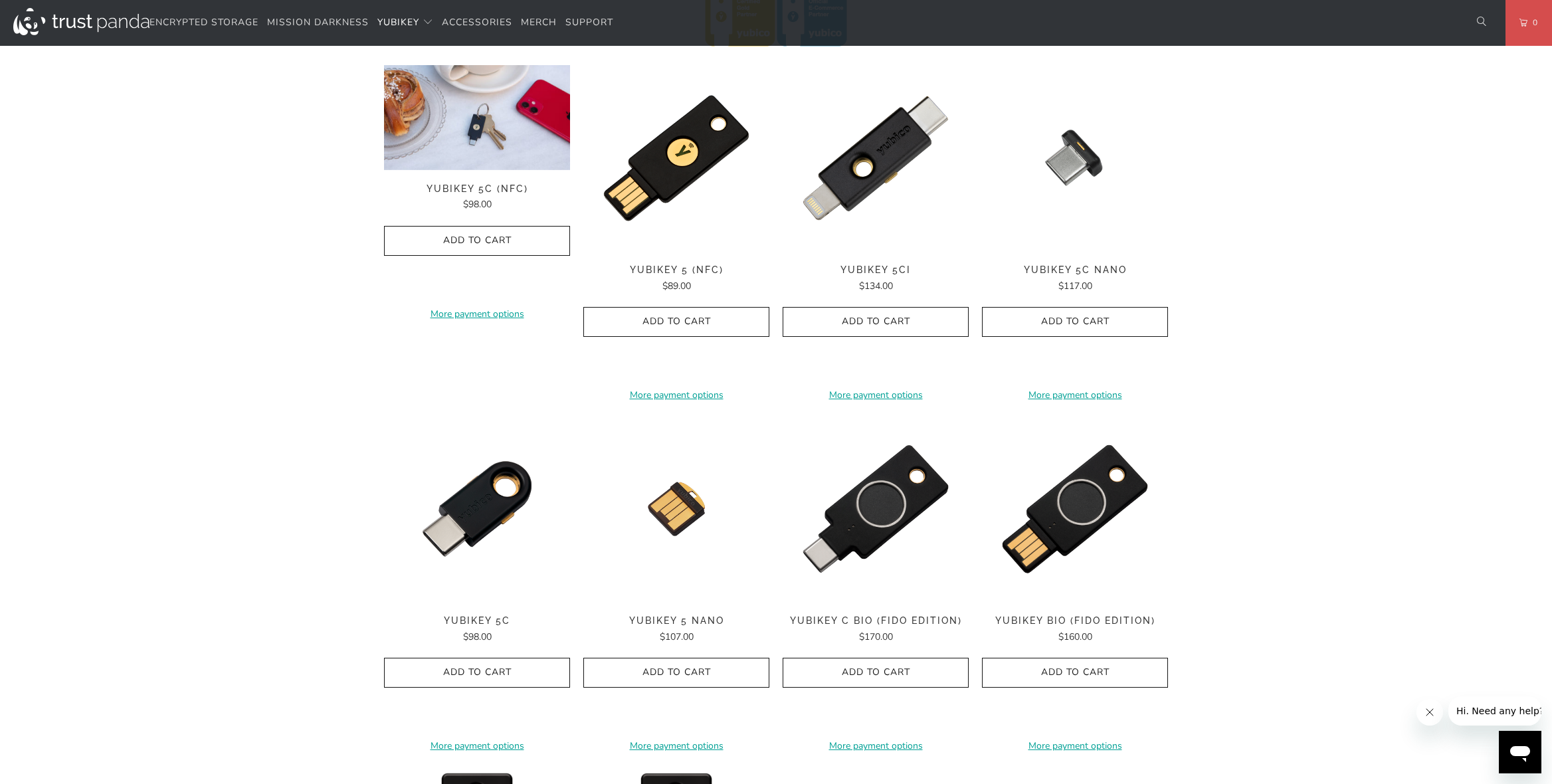
click at [467, 151] on img at bounding box center [477, 117] width 186 height 105
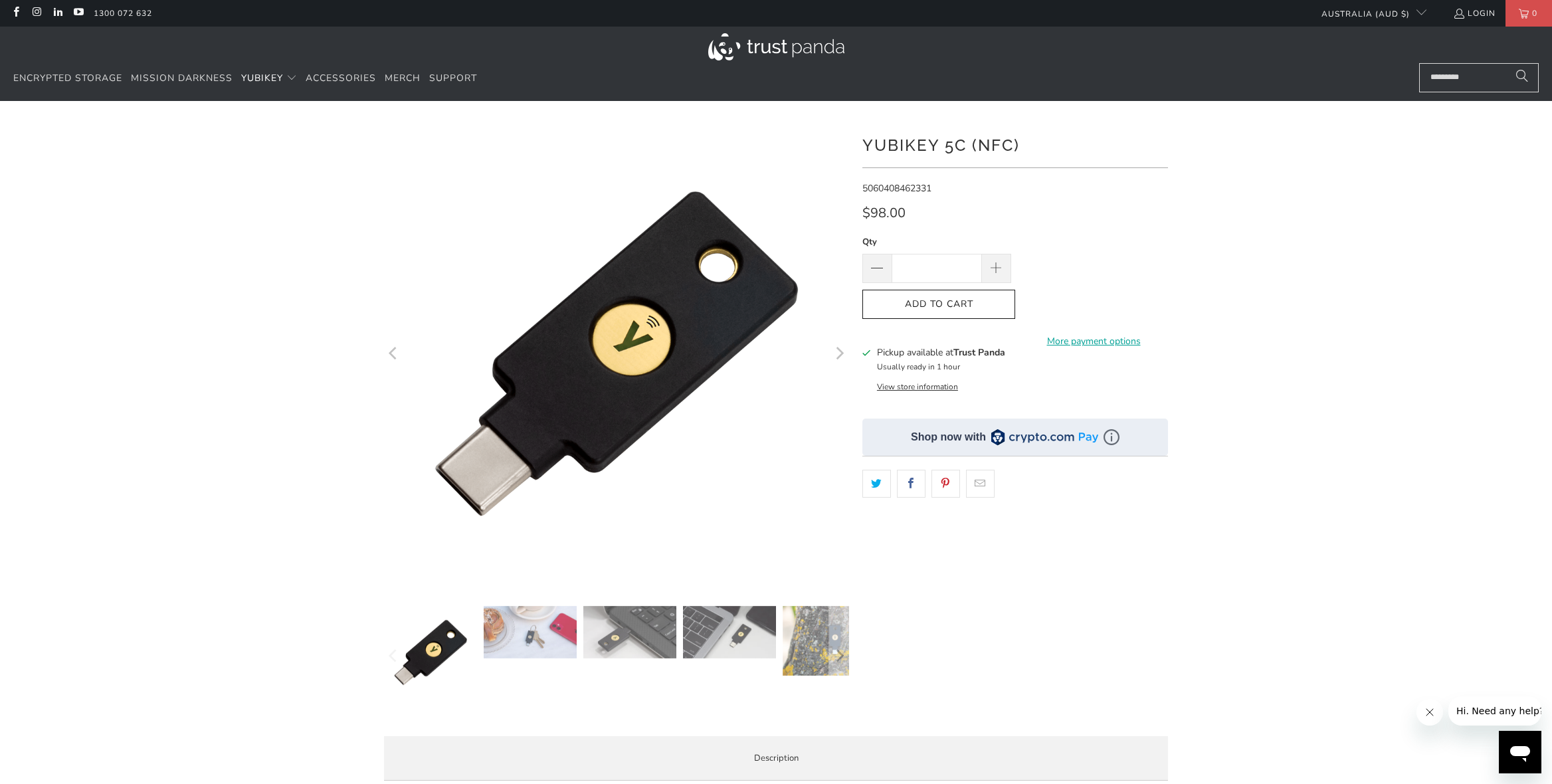
click at [934, 388] on button "View store information" at bounding box center [917, 386] width 81 height 11
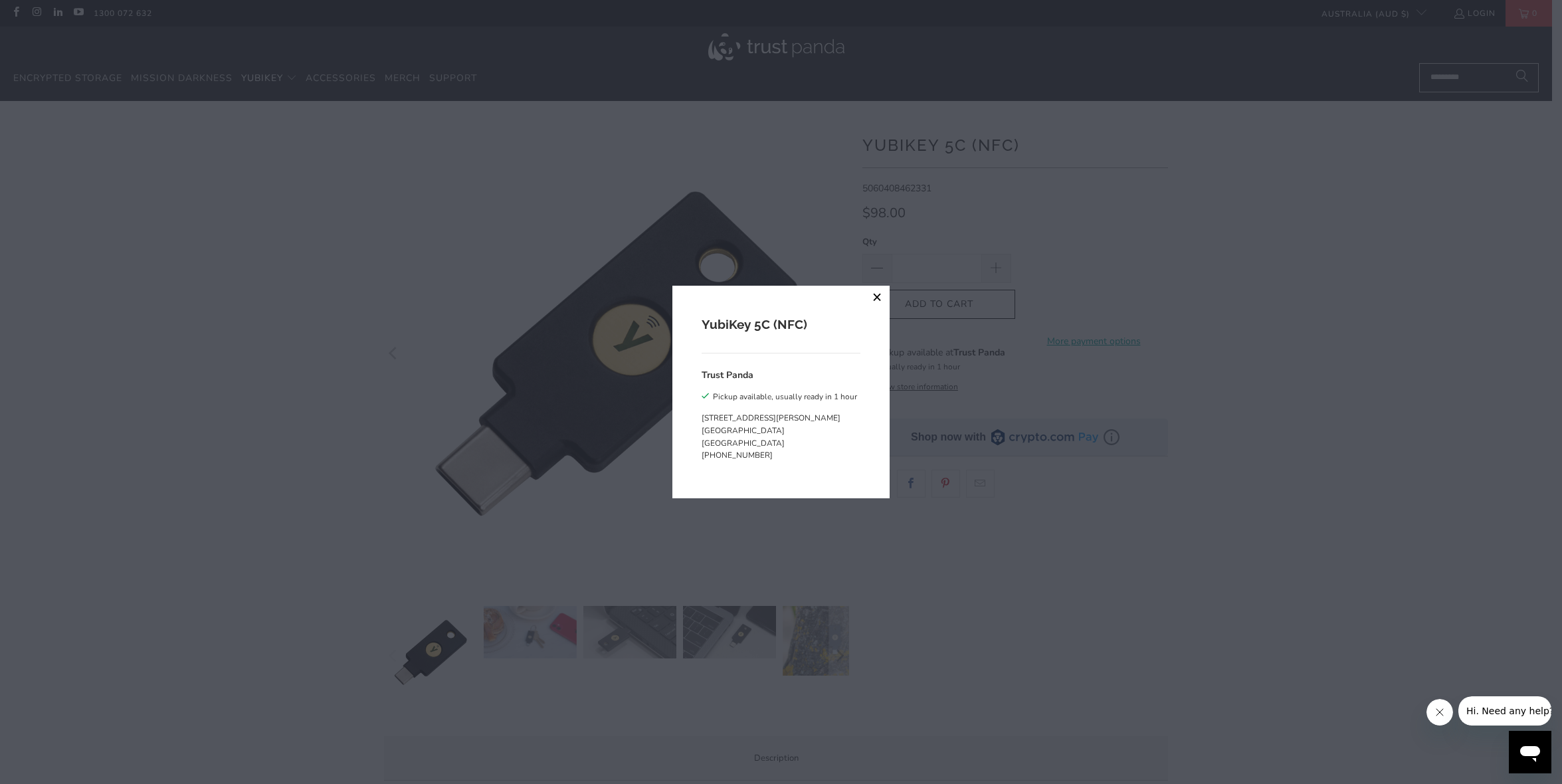
click at [877, 296] on button "close" at bounding box center [877, 297] width 24 height 24
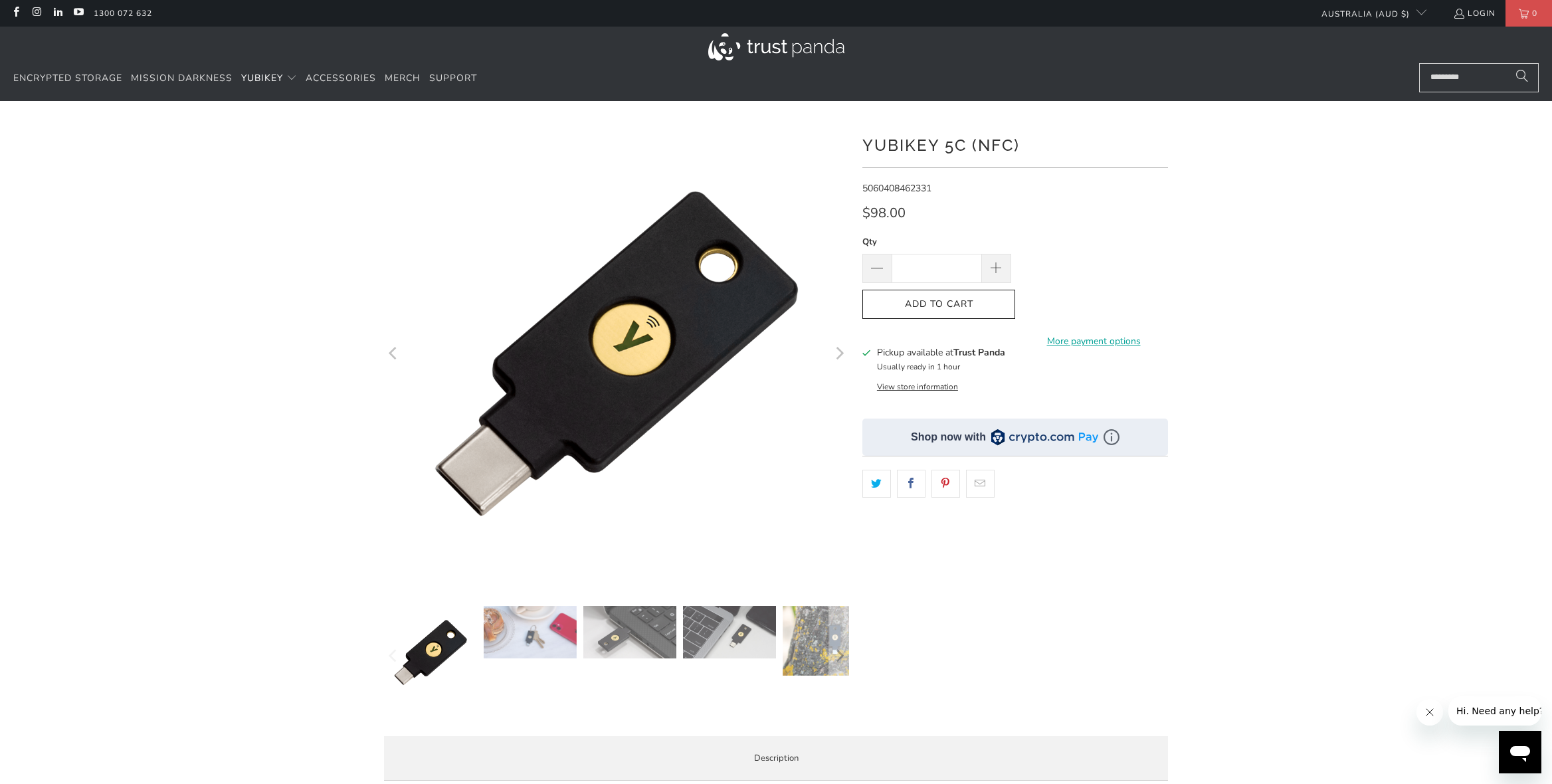
click at [1272, 657] on div at bounding box center [776, 456] width 1552 height 670
drag, startPoint x: 864, startPoint y: 143, endPoint x: 1019, endPoint y: 145, distance: 155.0
click at [1019, 145] on h1 "YubiKey 5C (NFC)" at bounding box center [1015, 144] width 306 height 26
copy h1 "YubiKey 5C (NFC)"
click at [1253, 574] on div at bounding box center [776, 456] width 1552 height 670
